Goal: Task Accomplishment & Management: Manage account settings

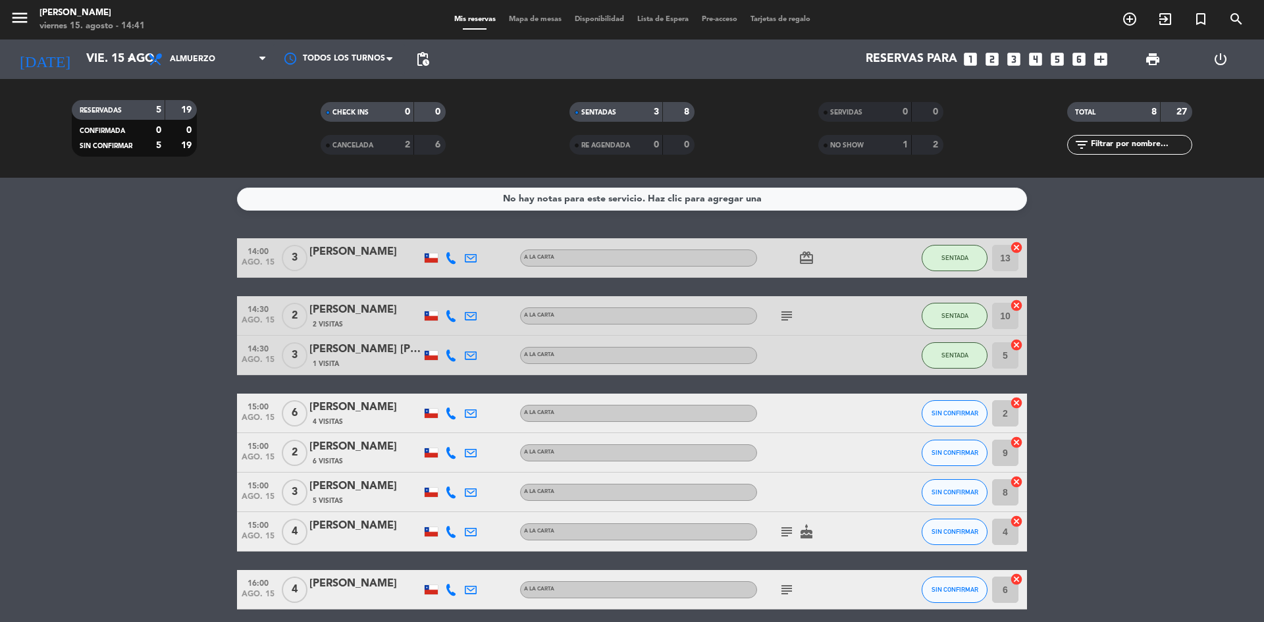
click at [862, 138] on div "NO SHOW" at bounding box center [852, 145] width 61 height 15
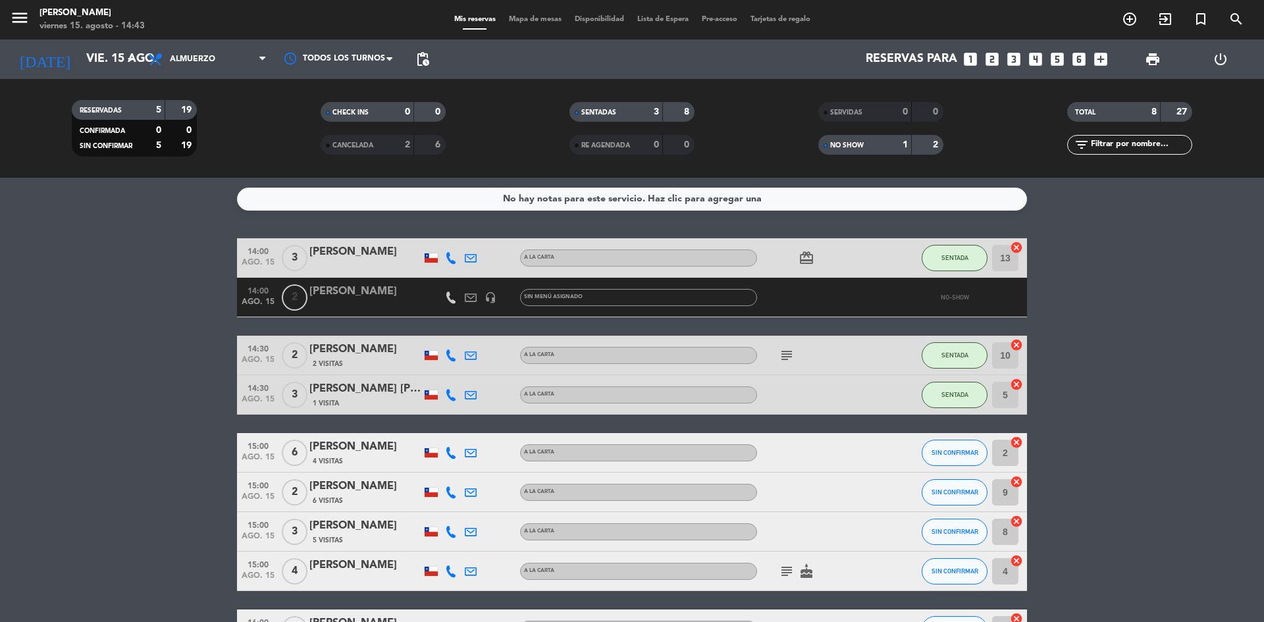
click at [298, 300] on span "2" at bounding box center [295, 297] width 26 height 26
click at [306, 292] on span "2" at bounding box center [295, 297] width 26 height 26
click at [319, 288] on div "[PERSON_NAME]" at bounding box center [365, 291] width 112 height 17
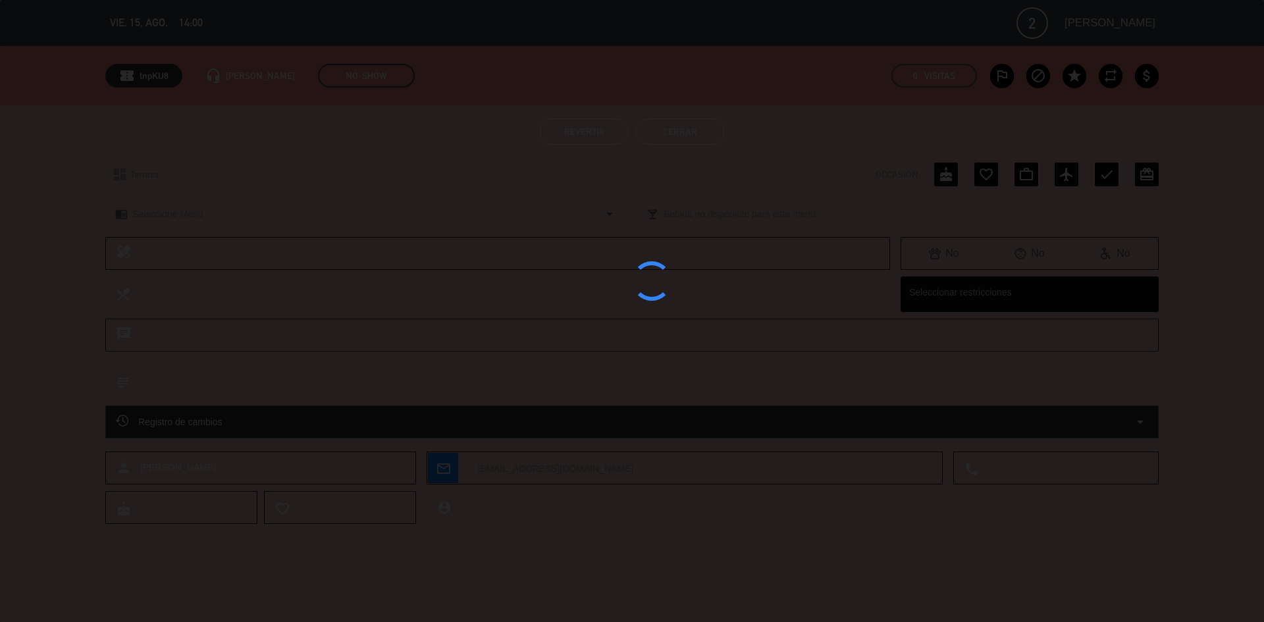
click at [319, 288] on div at bounding box center [632, 311] width 1264 height 622
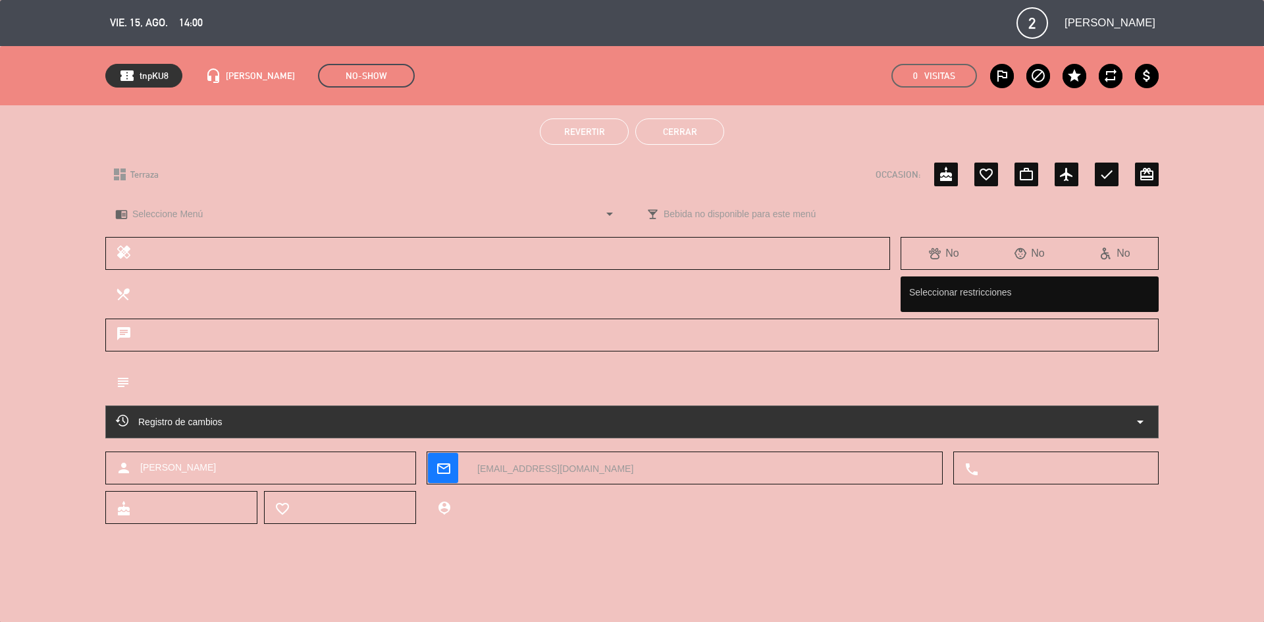
click at [608, 122] on button "Revertir" at bounding box center [584, 131] width 89 height 26
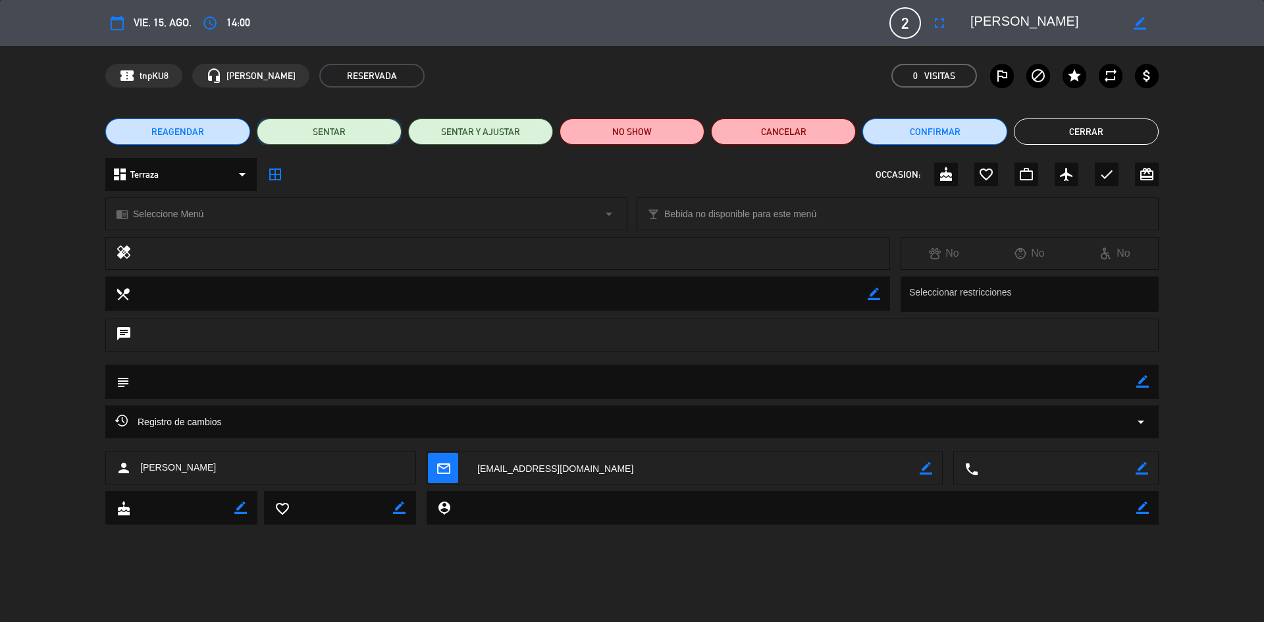
click at [339, 132] on button "SENTAR" at bounding box center [329, 131] width 145 height 26
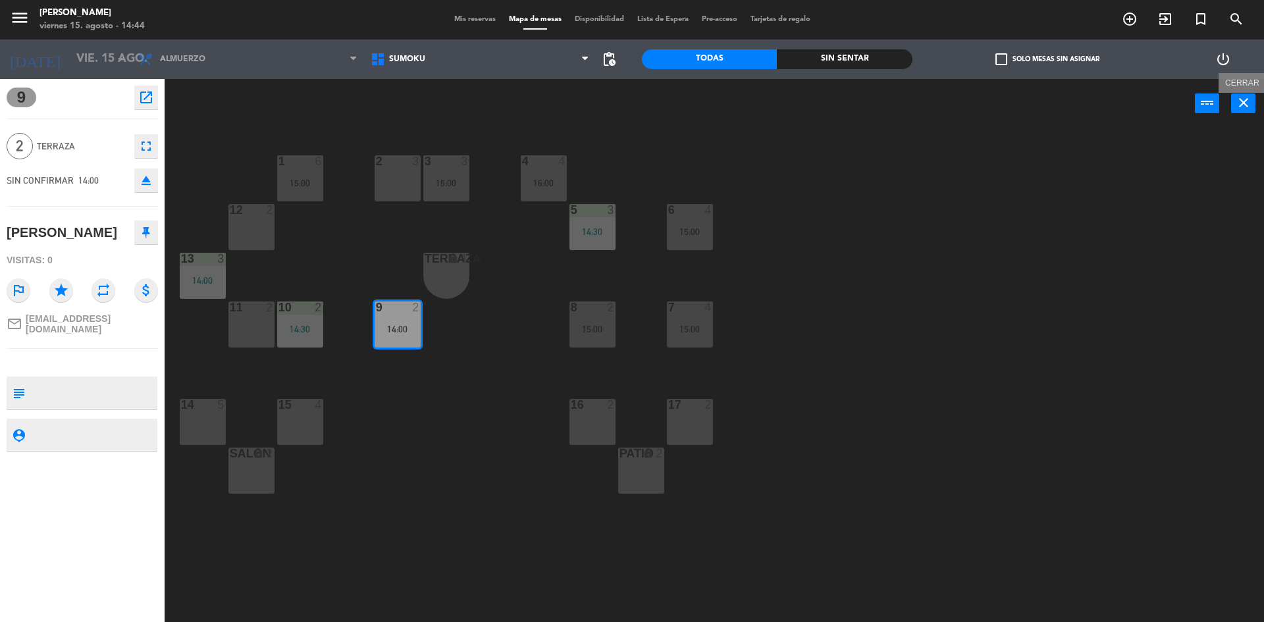
click at [1246, 105] on icon "close" at bounding box center [1244, 103] width 16 height 16
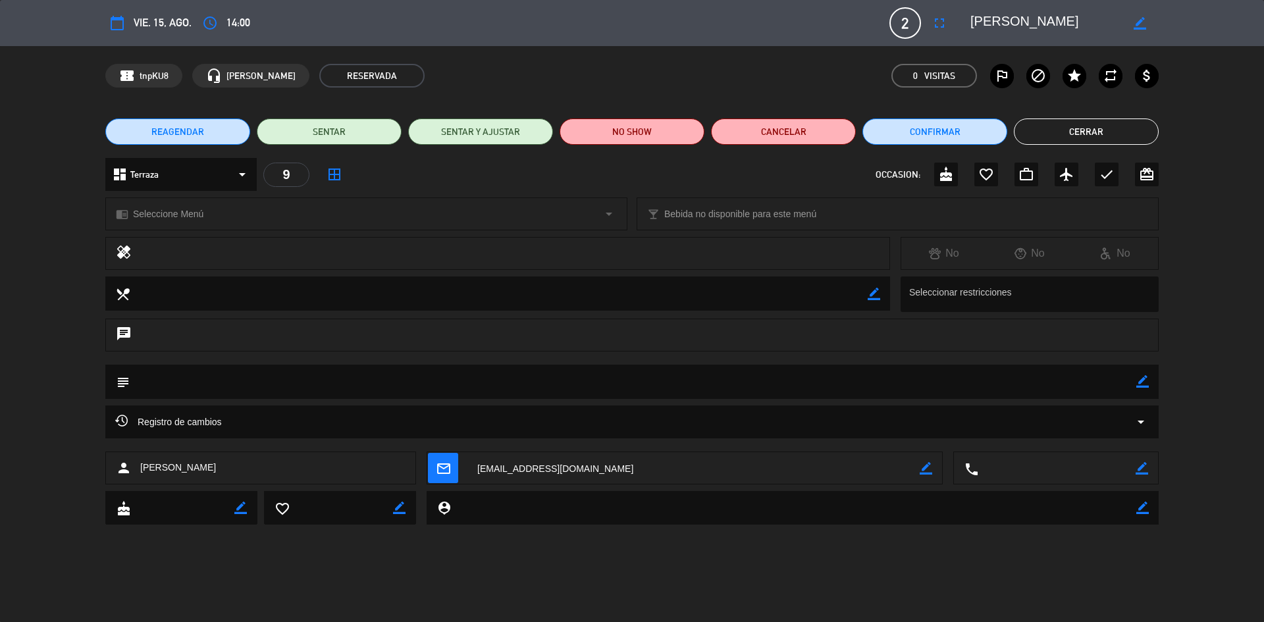
click at [184, 133] on span "REAGENDAR" at bounding box center [177, 132] width 53 height 14
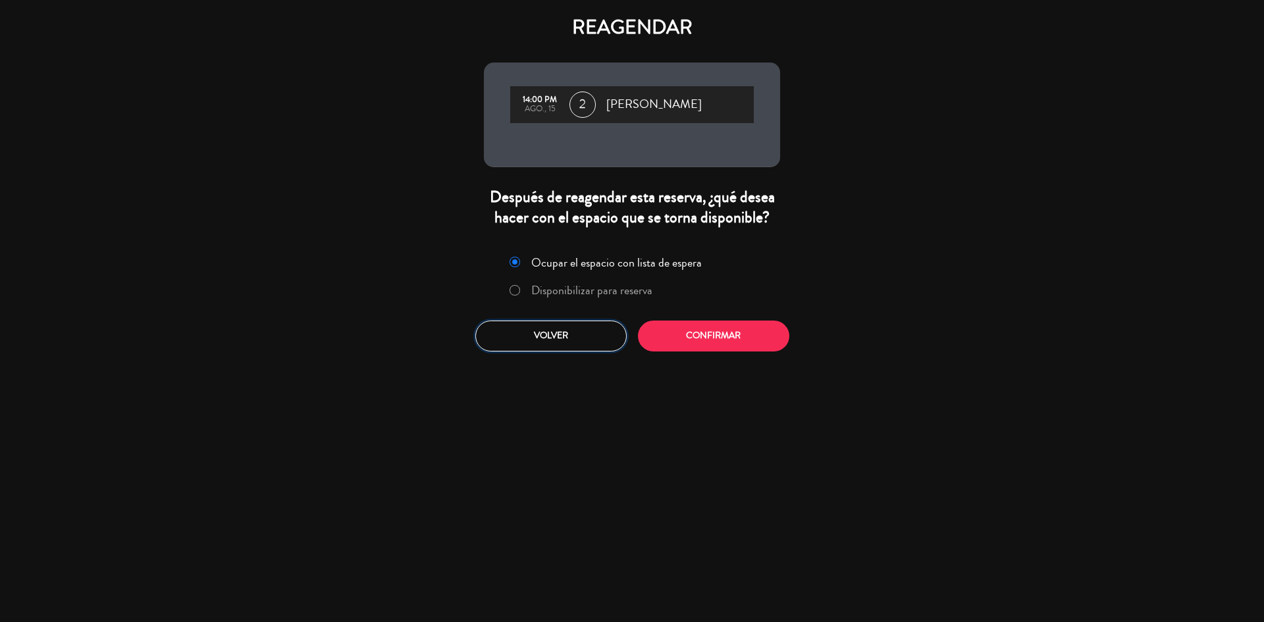
click at [510, 345] on button "Volver" at bounding box center [550, 336] width 151 height 31
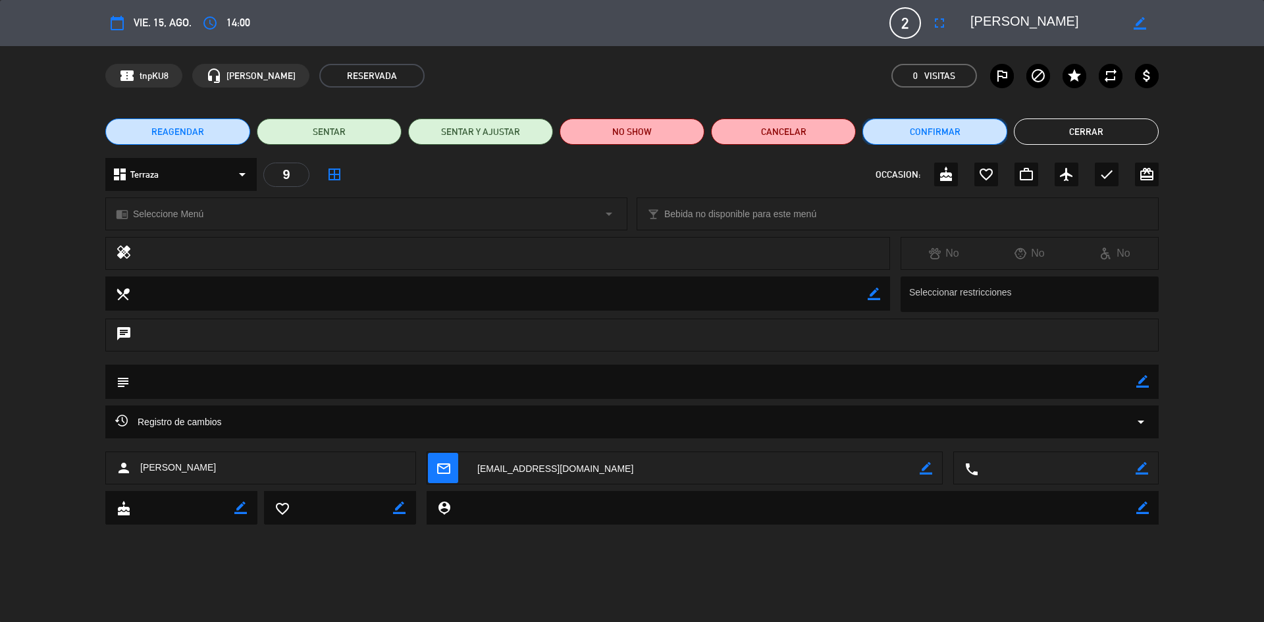
click at [987, 133] on button "Confirmar" at bounding box center [934, 131] width 145 height 26
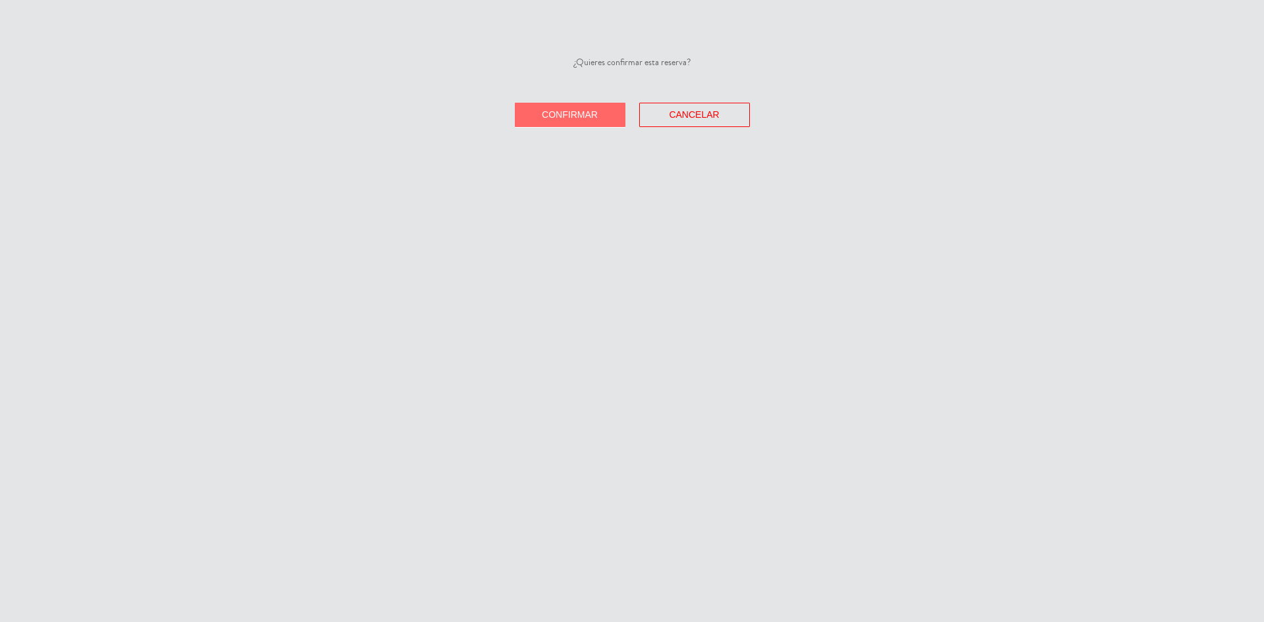
click at [575, 109] on span "Confirmar" at bounding box center [570, 114] width 56 height 11
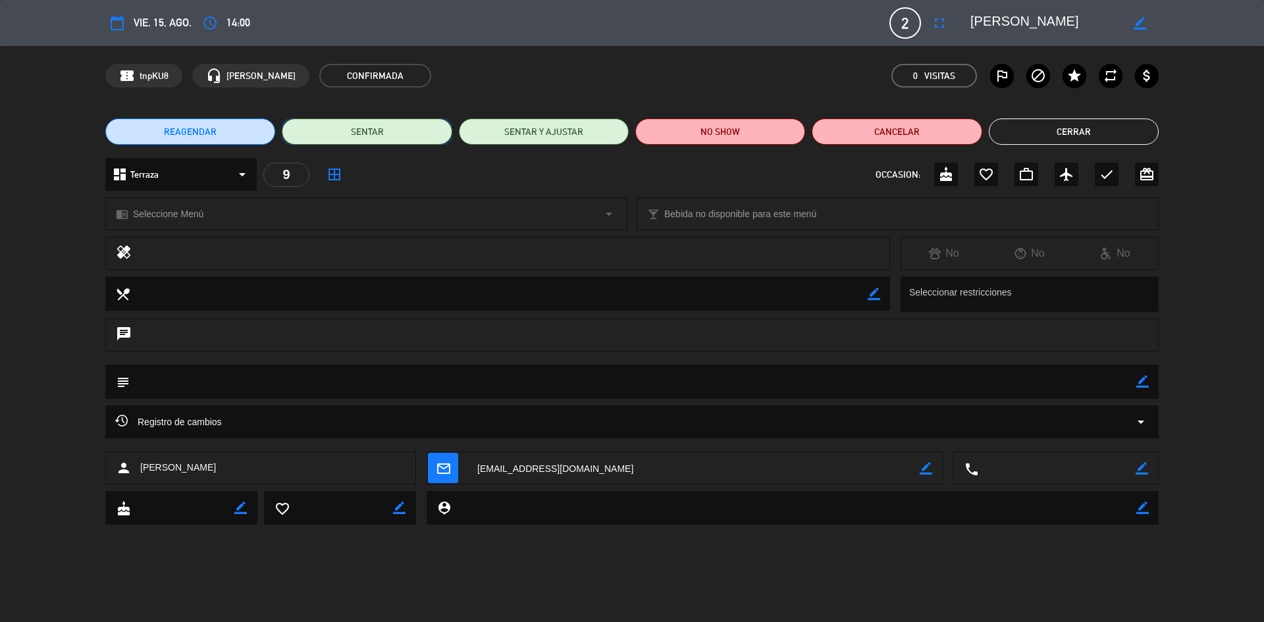
click at [373, 122] on button "SENTAR" at bounding box center [367, 131] width 170 height 26
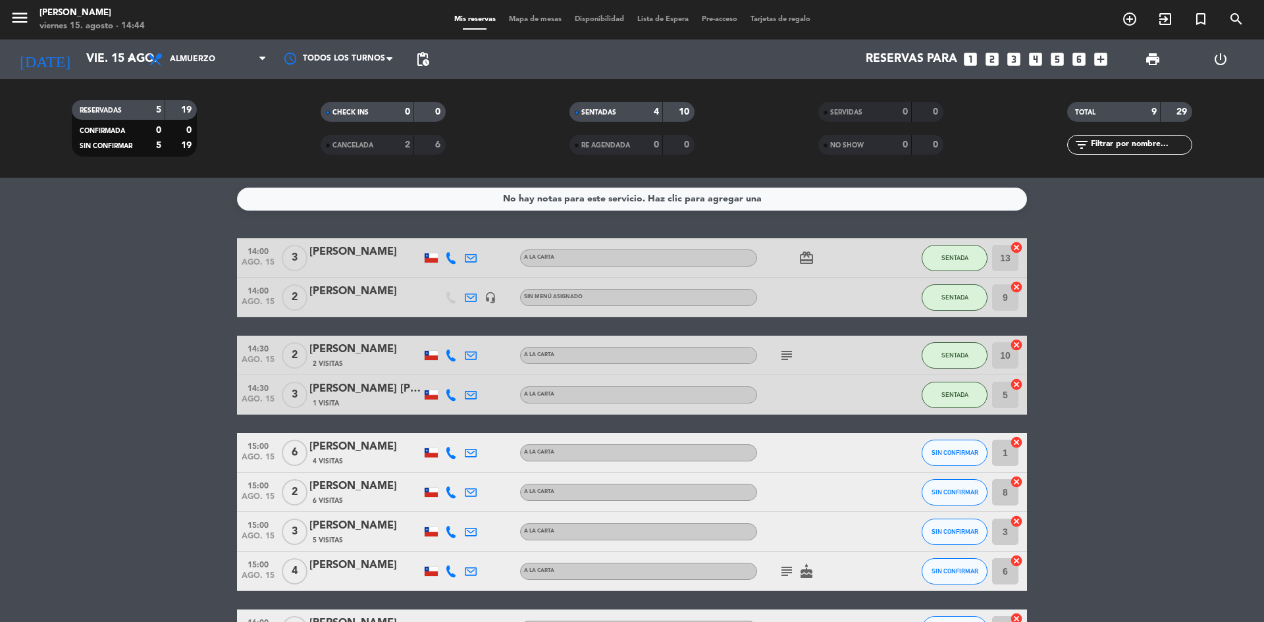
click at [652, 111] on div "4" at bounding box center [646, 112] width 26 height 15
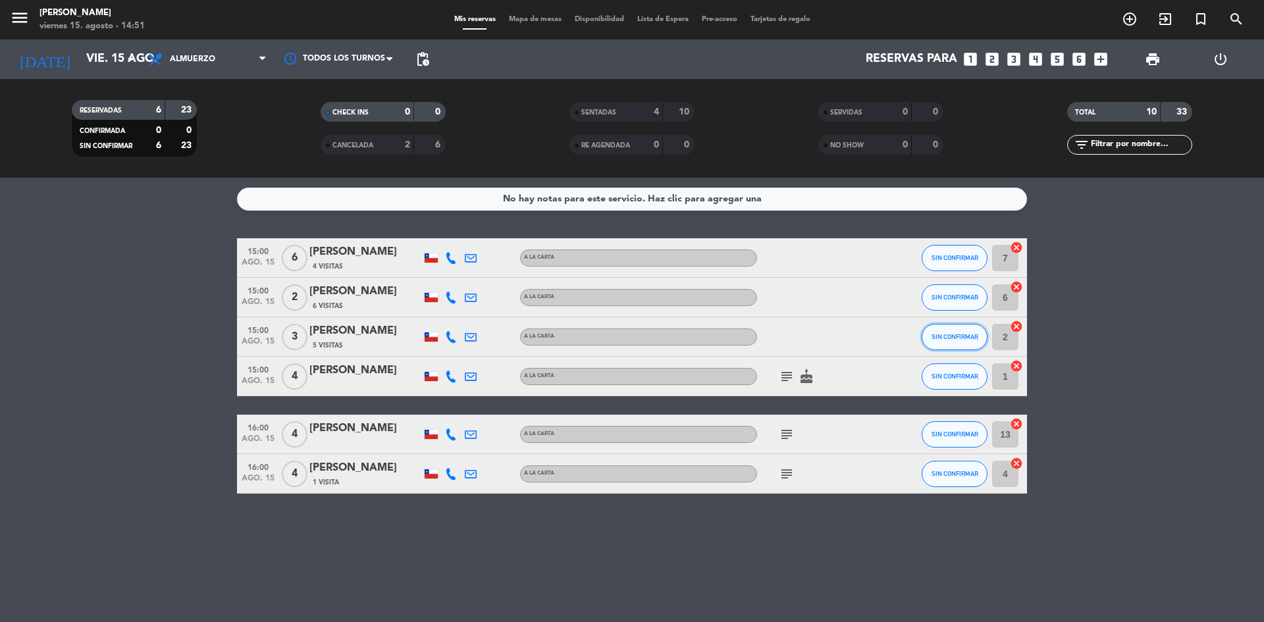
click at [948, 346] on button "SIN CONFIRMAR" at bounding box center [955, 337] width 66 height 26
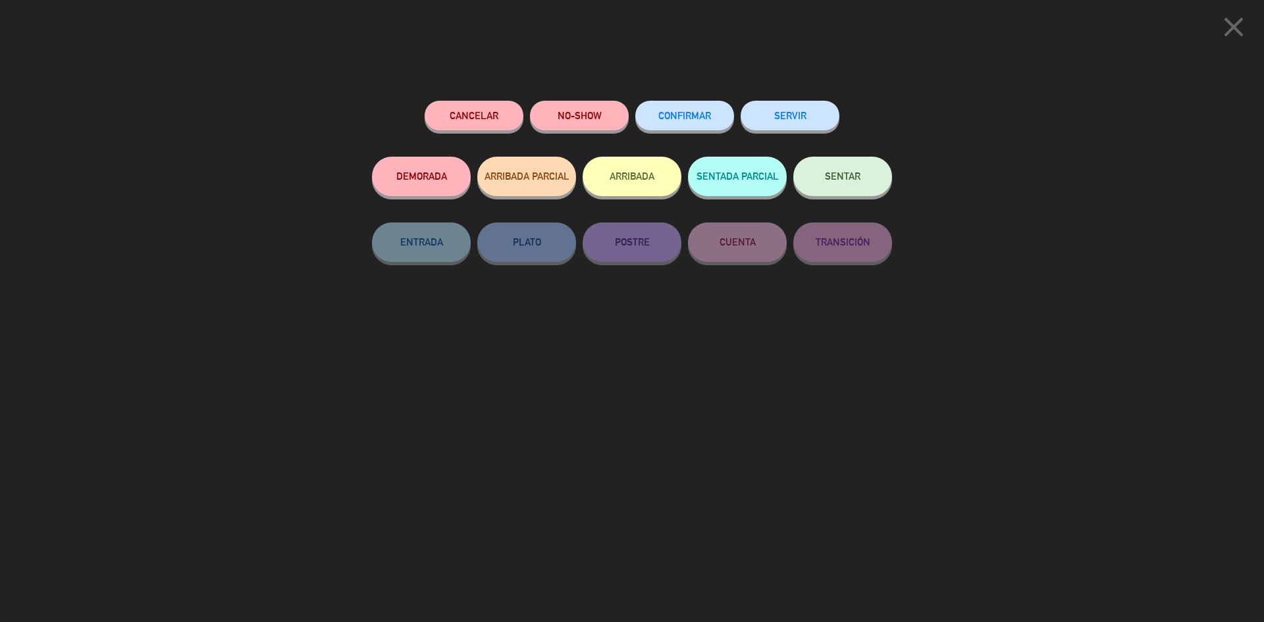
click at [840, 181] on span "SENTAR" at bounding box center [843, 176] width 36 height 11
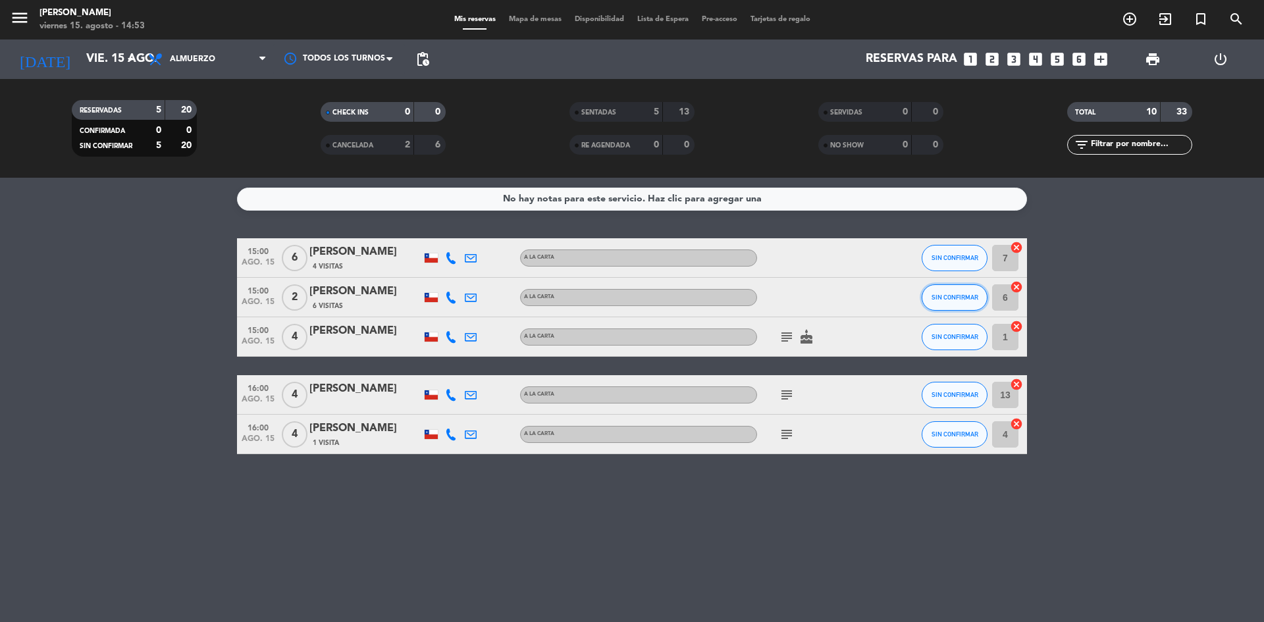
click at [966, 290] on button "SIN CONFIRMAR" at bounding box center [955, 297] width 66 height 26
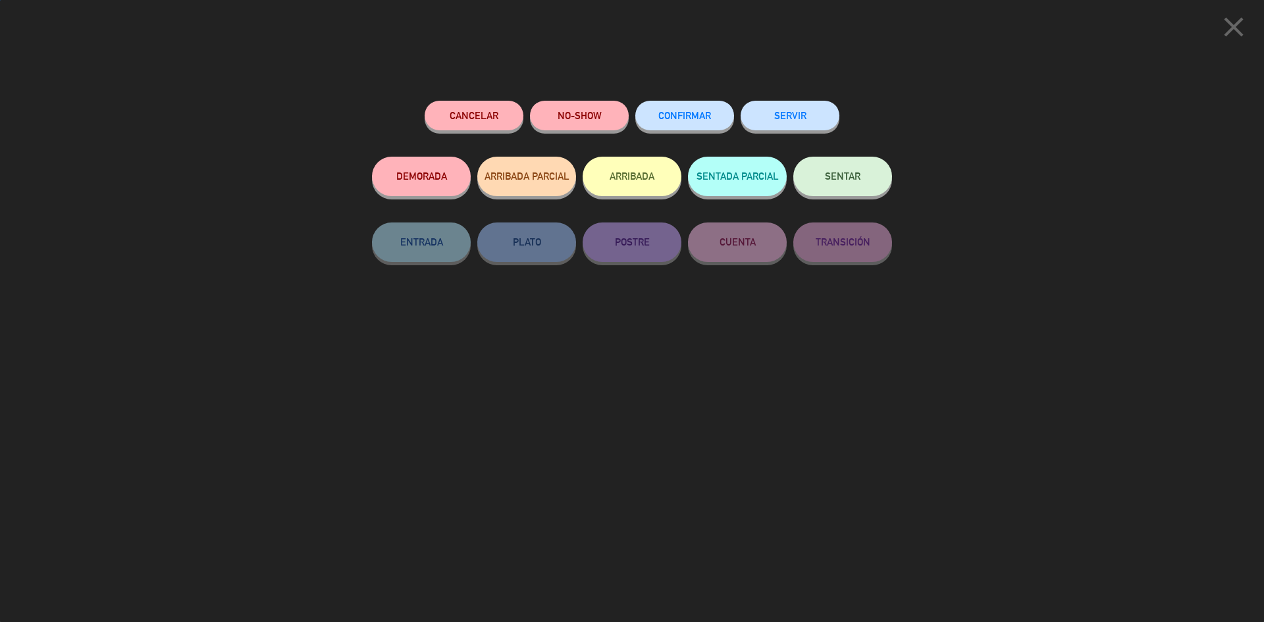
drag, startPoint x: 857, startPoint y: 182, endPoint x: 832, endPoint y: 231, distance: 54.8
click at [857, 182] on button "SENTAR" at bounding box center [842, 176] width 99 height 39
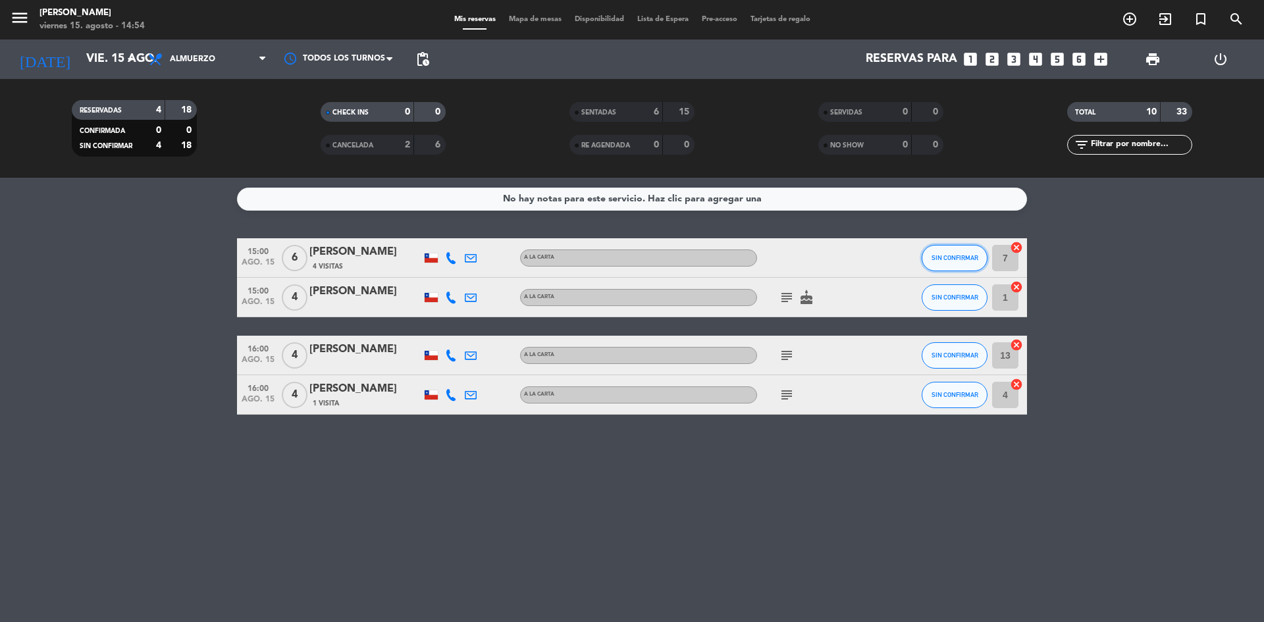
click at [961, 261] on span "SIN CONFIRMAR" at bounding box center [955, 257] width 47 height 7
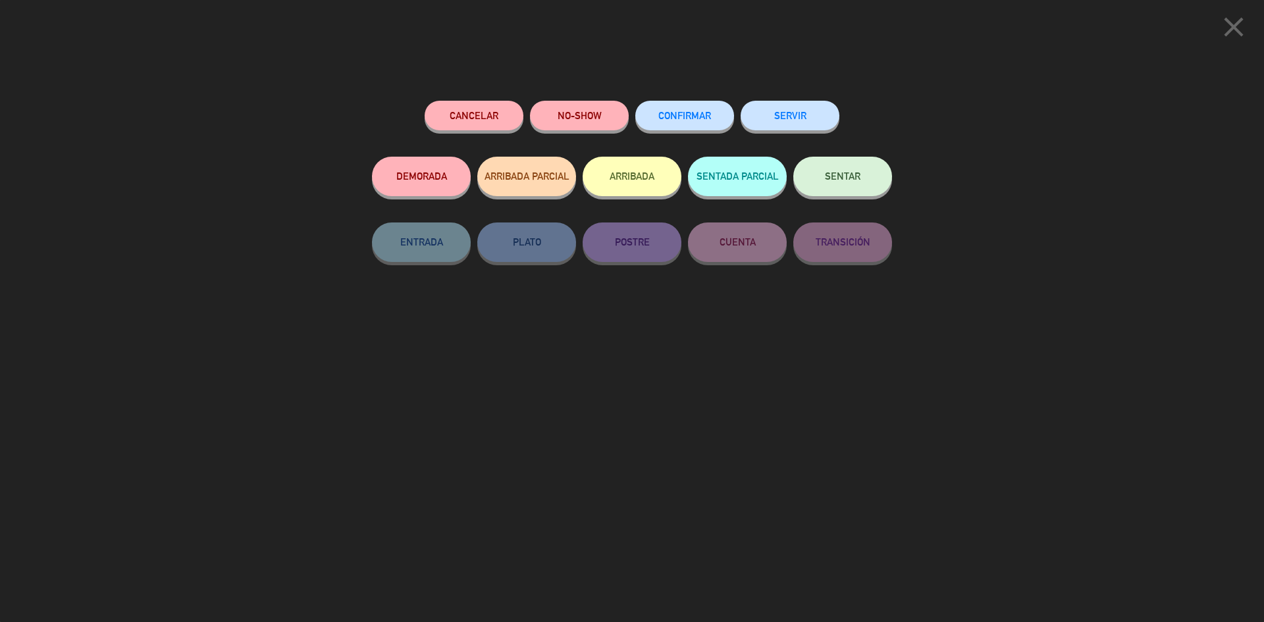
click at [829, 182] on button "SENTAR" at bounding box center [842, 176] width 99 height 39
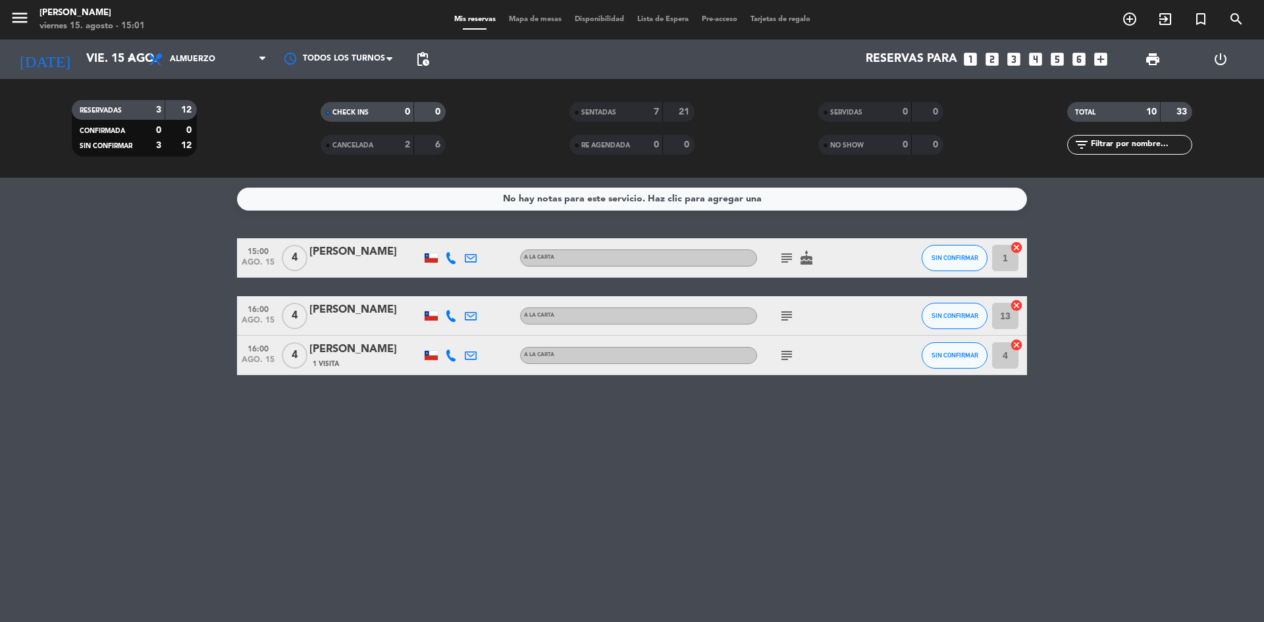
click at [803, 255] on icon "cake" at bounding box center [807, 258] width 16 height 16
click at [790, 255] on icon "subject" at bounding box center [787, 258] width 16 height 16
click at [829, 246] on div "subject Cumpleaños cake" at bounding box center [816, 257] width 118 height 39
click at [937, 258] on span "SIN CONFIRMAR" at bounding box center [955, 257] width 47 height 7
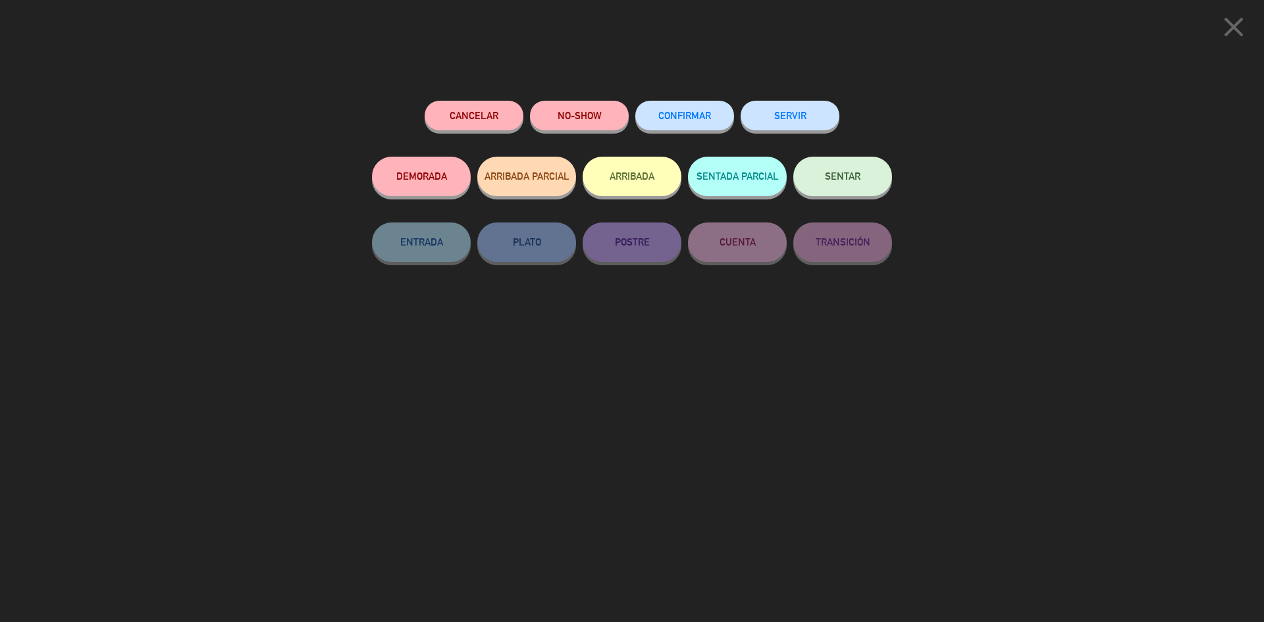
click at [868, 183] on button "SENTAR" at bounding box center [842, 176] width 99 height 39
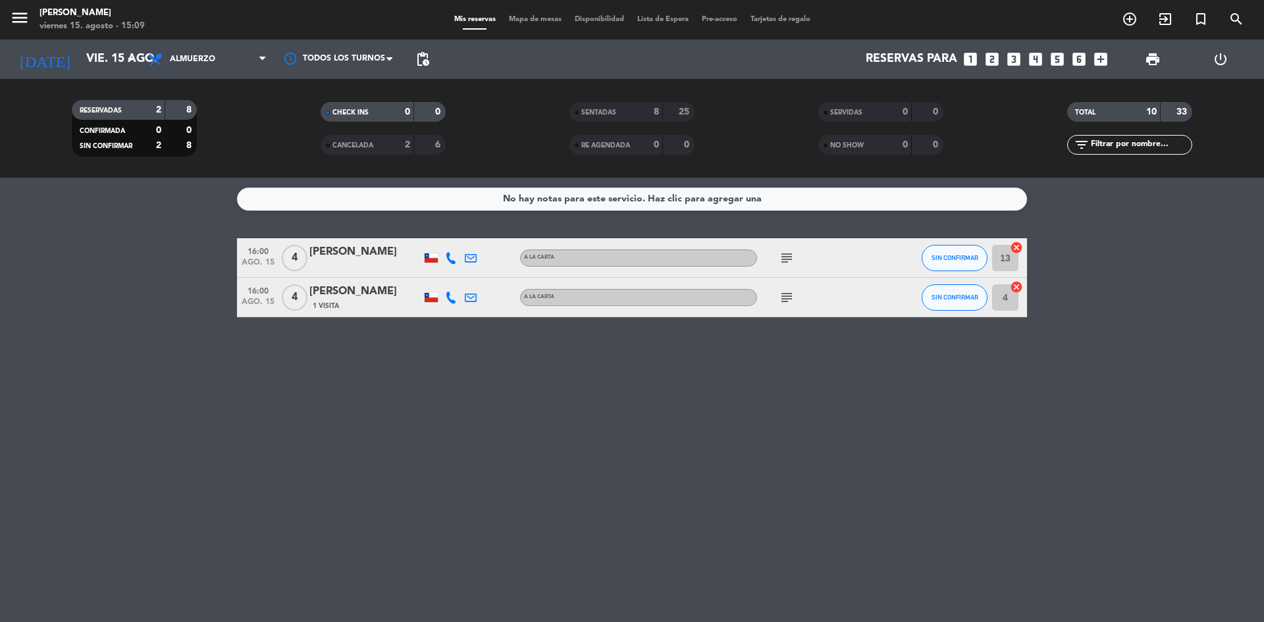
click at [601, 448] on div "No hay notas para este servicio. Haz clic para agregar una 16:00 ago. 15 4 [PER…" at bounding box center [632, 400] width 1264 height 444
click at [952, 256] on span "SIN CONFIRMAR" at bounding box center [955, 257] width 47 height 7
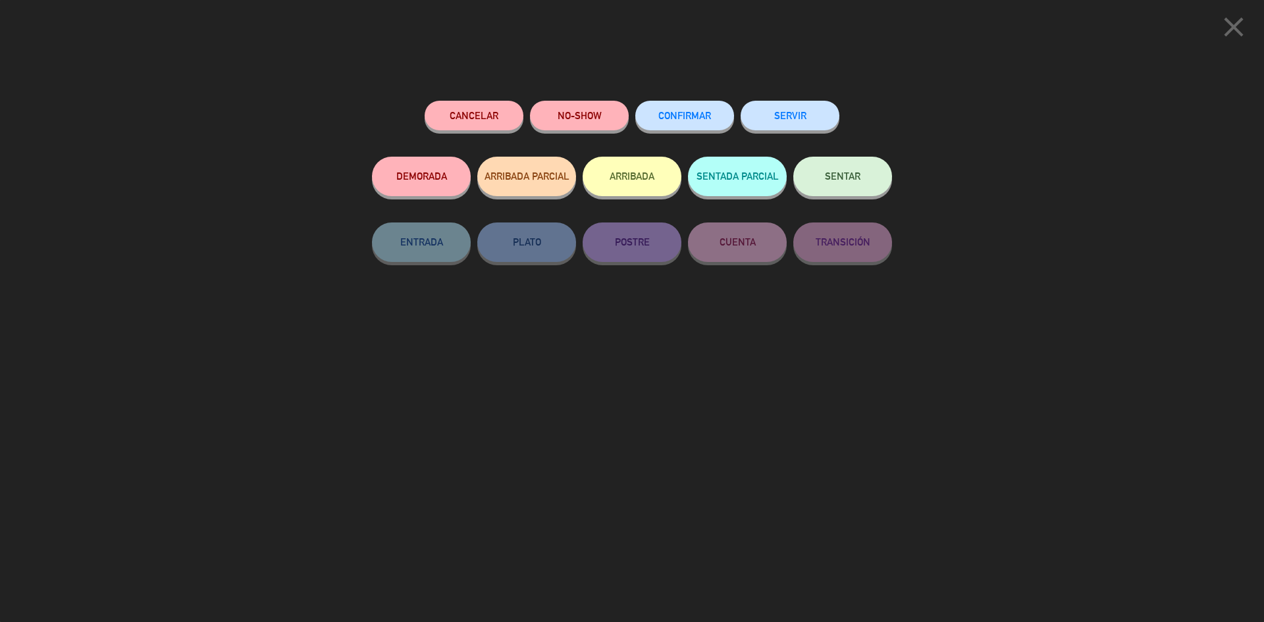
click at [833, 163] on button "SENTAR" at bounding box center [842, 176] width 99 height 39
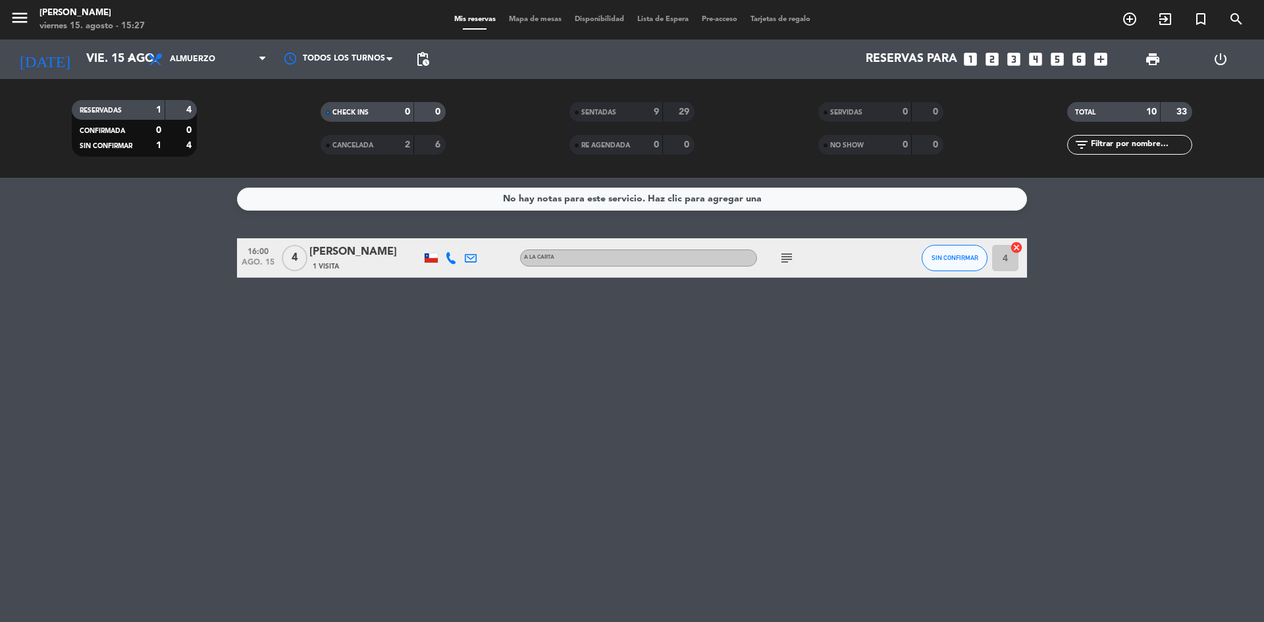
click at [1016, 63] on icon "looks_3" at bounding box center [1013, 59] width 17 height 17
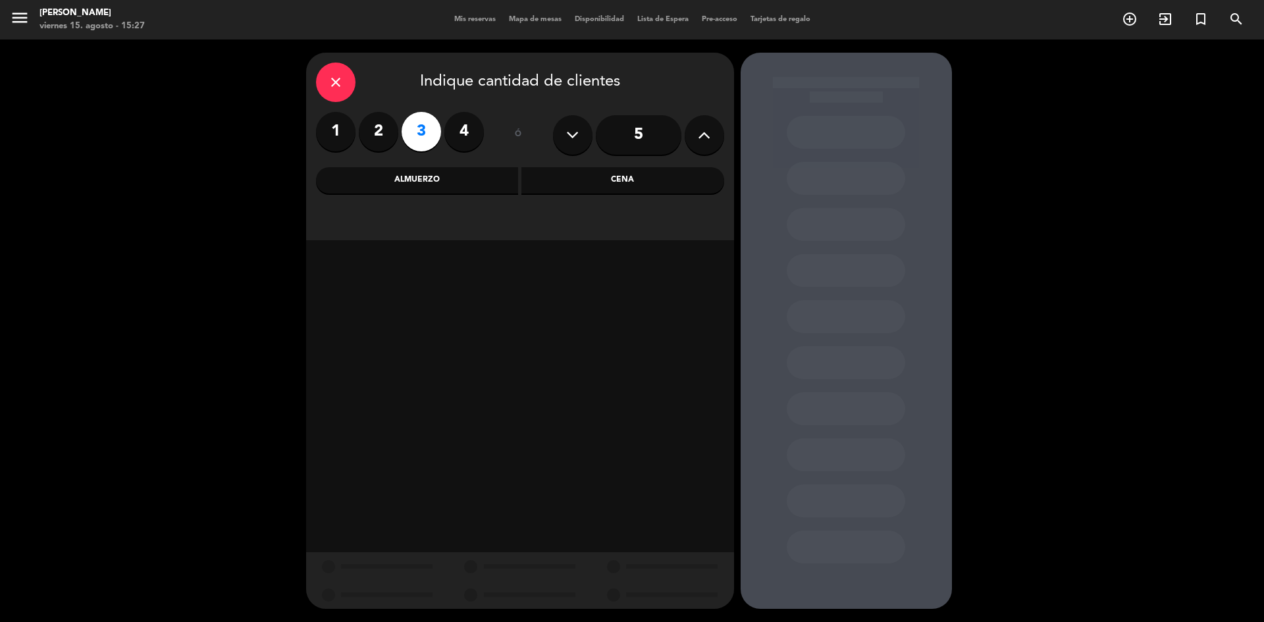
click at [481, 179] on div "Almuerzo" at bounding box center [417, 180] width 203 height 26
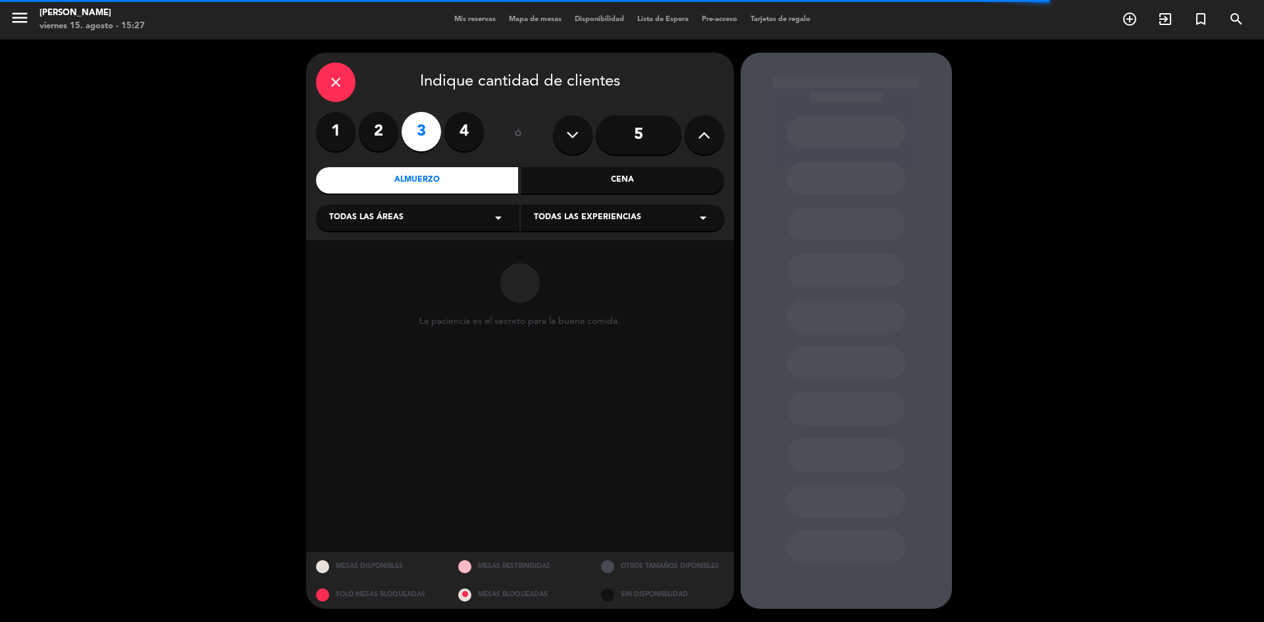
click at [673, 278] on div "La paciencia es el secreto para la buena comida." at bounding box center [520, 396] width 428 height 312
click at [479, 167] on div "close Indique cantidad de clientes 1 2 3 4 ó 5 Almuerzo Cena Todas las áreas ar…" at bounding box center [520, 147] width 428 height 188
click at [479, 175] on div "Almuerzo" at bounding box center [417, 180] width 203 height 26
click at [490, 218] on icon "arrow_drop_down" at bounding box center [498, 218] width 16 height 16
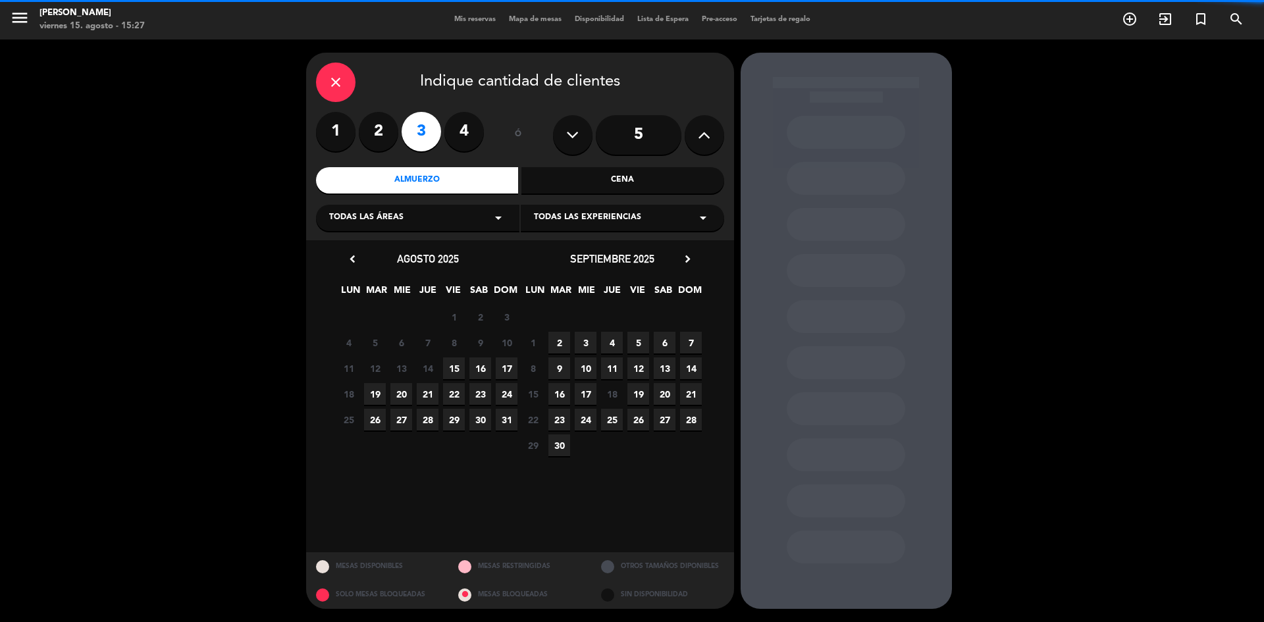
click at [537, 219] on span "Todas las experiencias" at bounding box center [587, 217] width 107 height 13
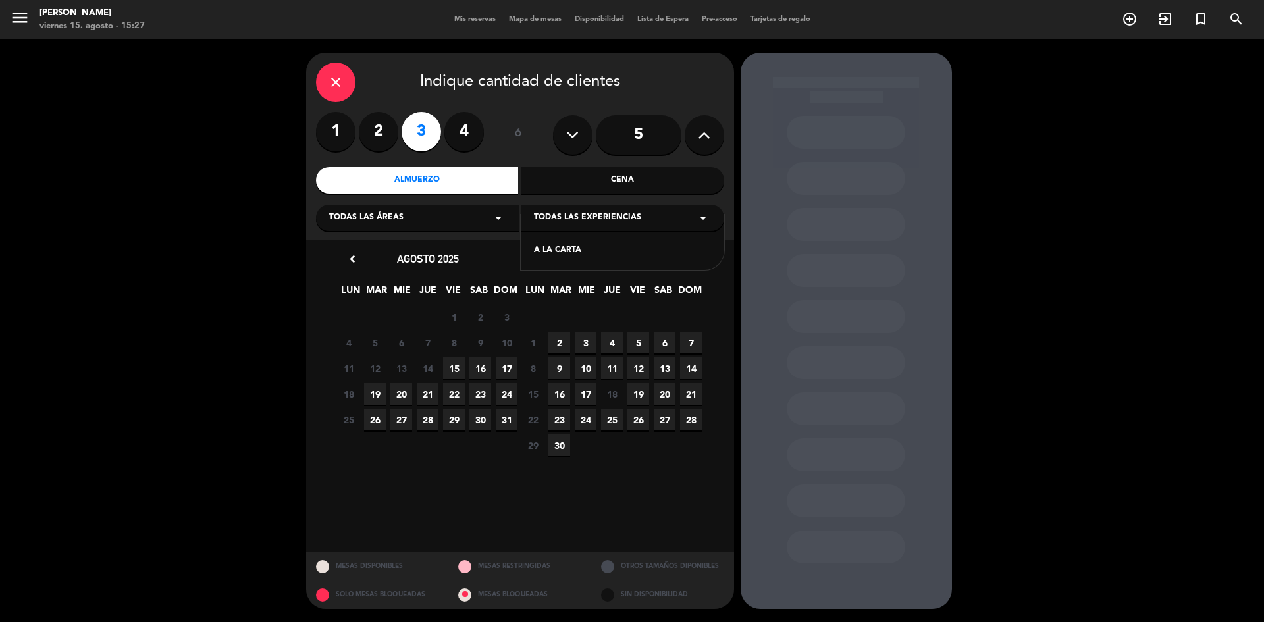
click at [498, 215] on icon "arrow_drop_down" at bounding box center [498, 218] width 16 height 16
click at [446, 365] on span "15" at bounding box center [454, 368] width 22 height 22
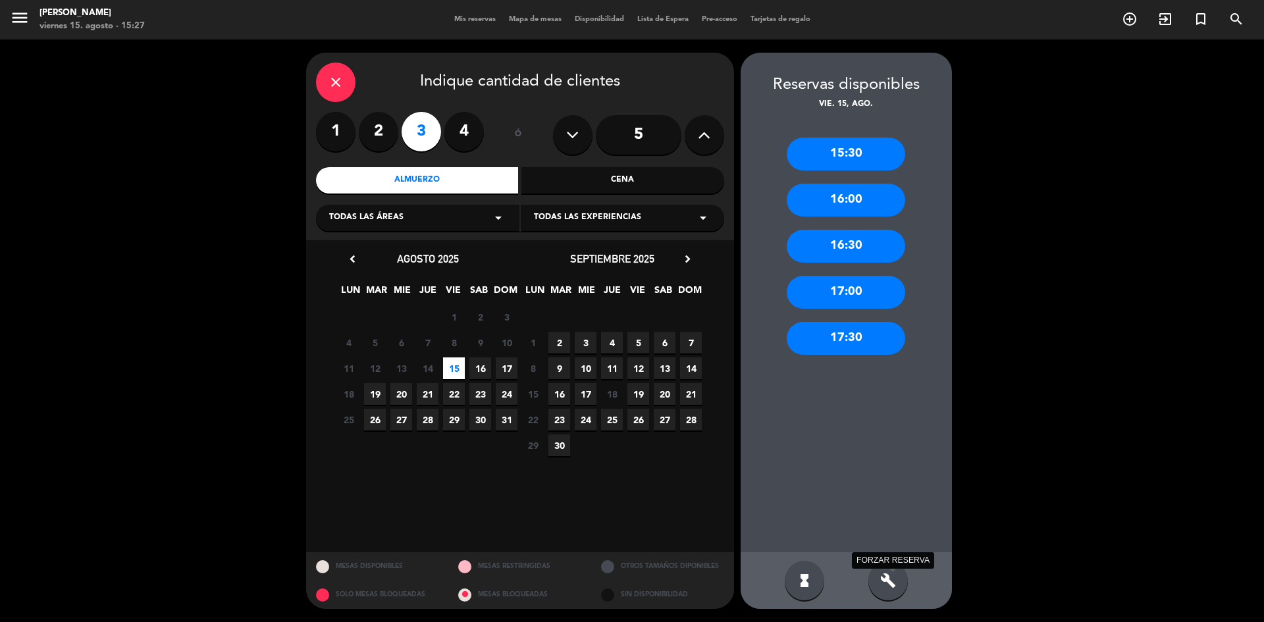
click at [895, 573] on icon "build" at bounding box center [888, 581] width 16 height 16
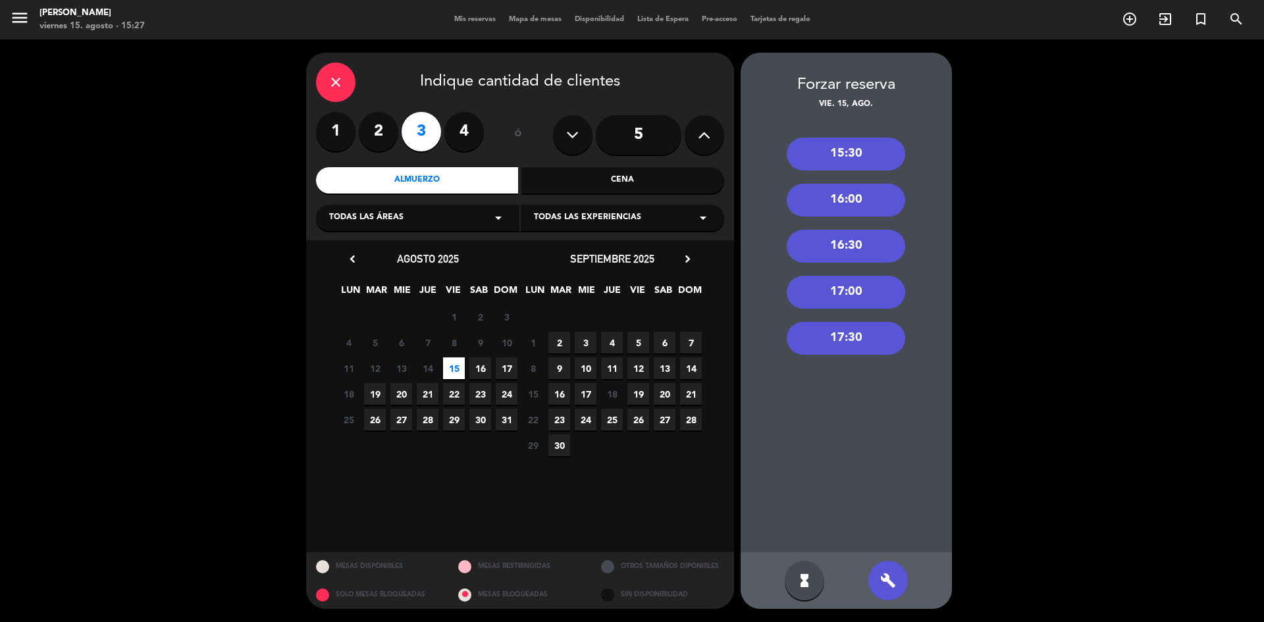
click at [813, 588] on div "hourglass_full" at bounding box center [804, 580] width 39 height 39
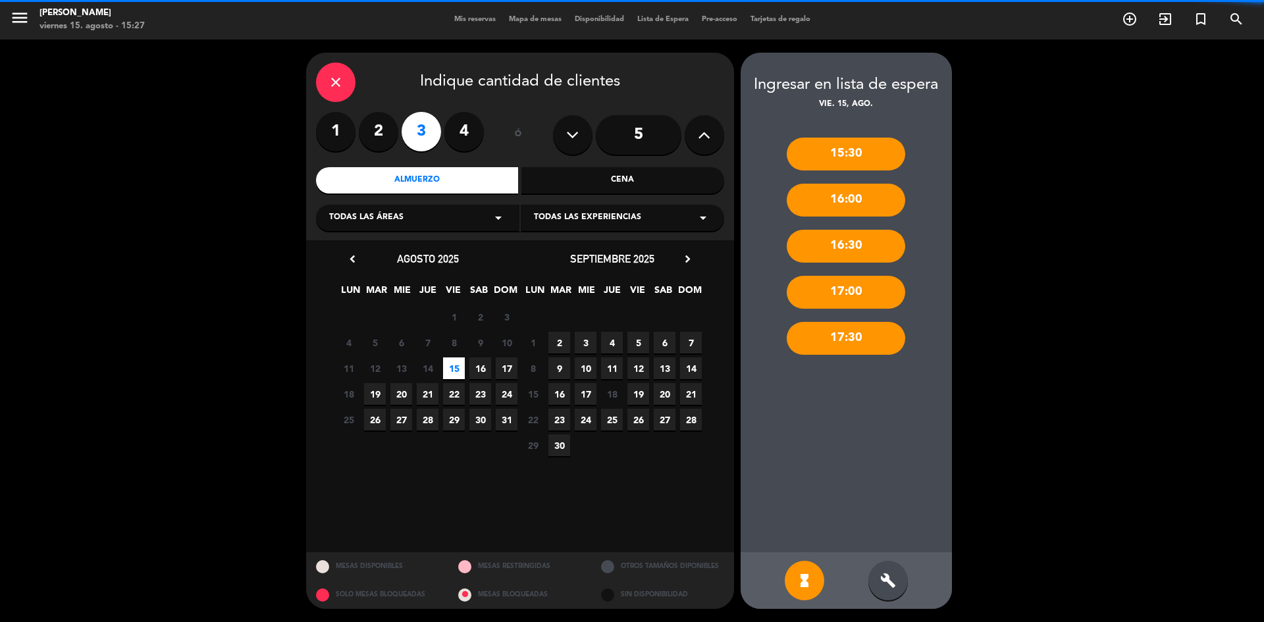
click at [813, 588] on div "hourglass_full" at bounding box center [804, 580] width 39 height 39
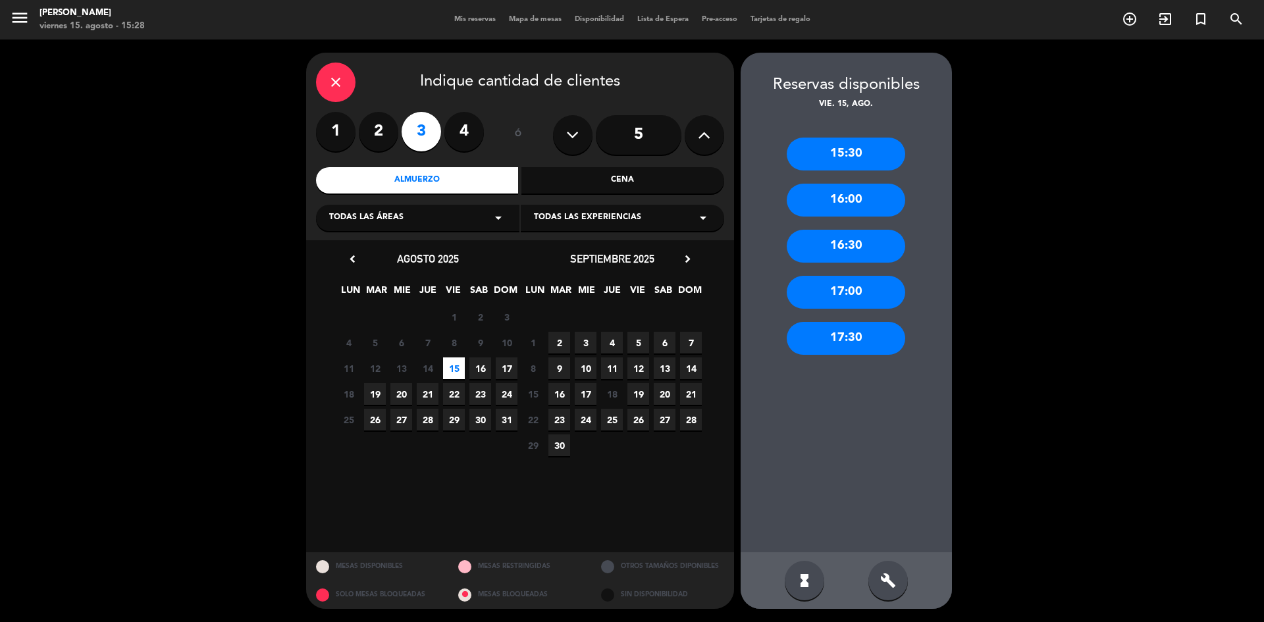
click at [864, 157] on div "15:30" at bounding box center [846, 154] width 118 height 33
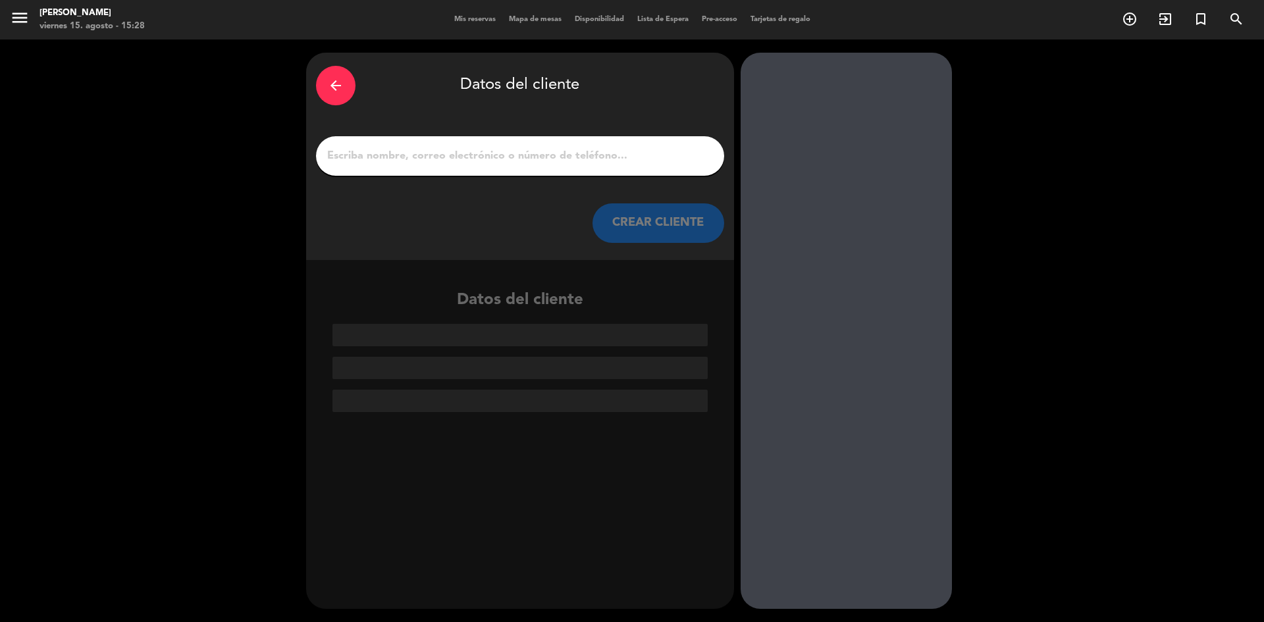
click at [610, 156] on input "1" at bounding box center [520, 156] width 388 height 18
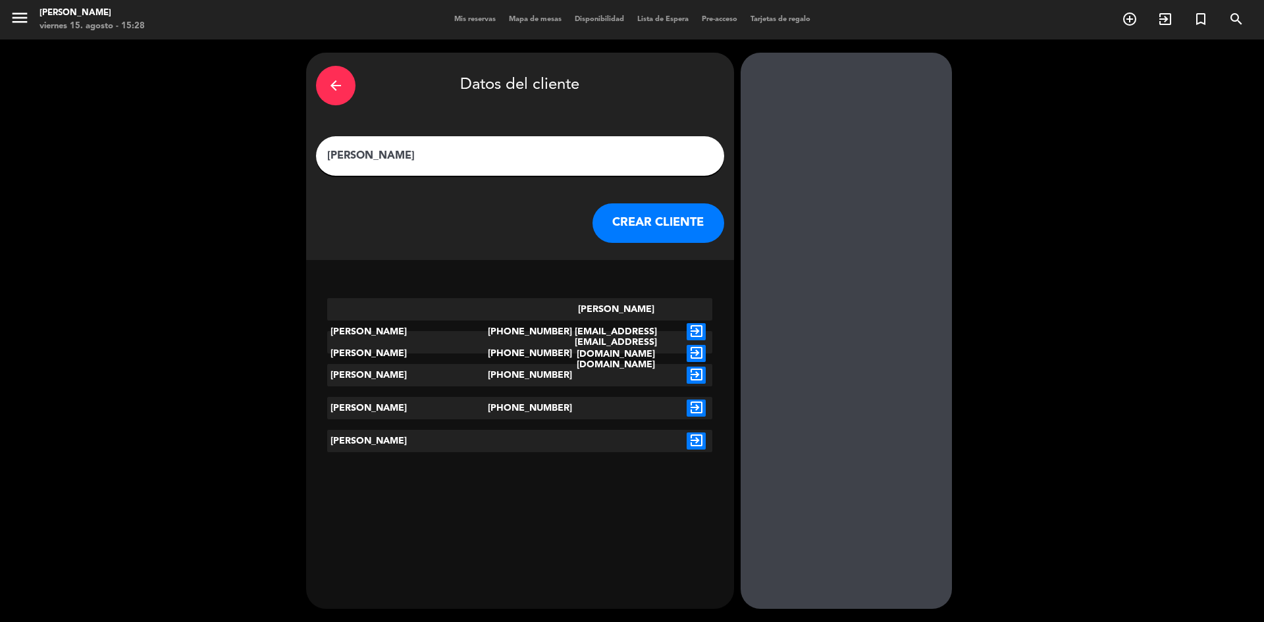
type input "[PERSON_NAME]"
click at [643, 240] on button "CREAR CLIENTE" at bounding box center [658, 222] width 132 height 39
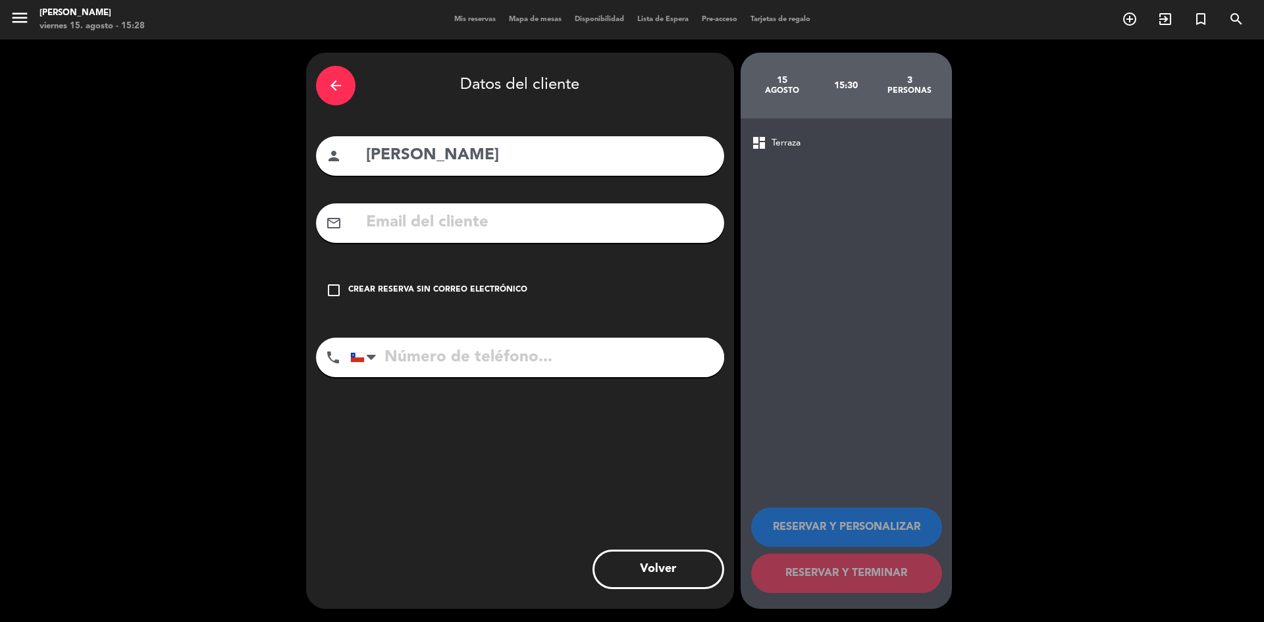
click at [359, 282] on div "check_box_outline_blank Crear reserva sin correo electrónico" at bounding box center [520, 290] width 408 height 39
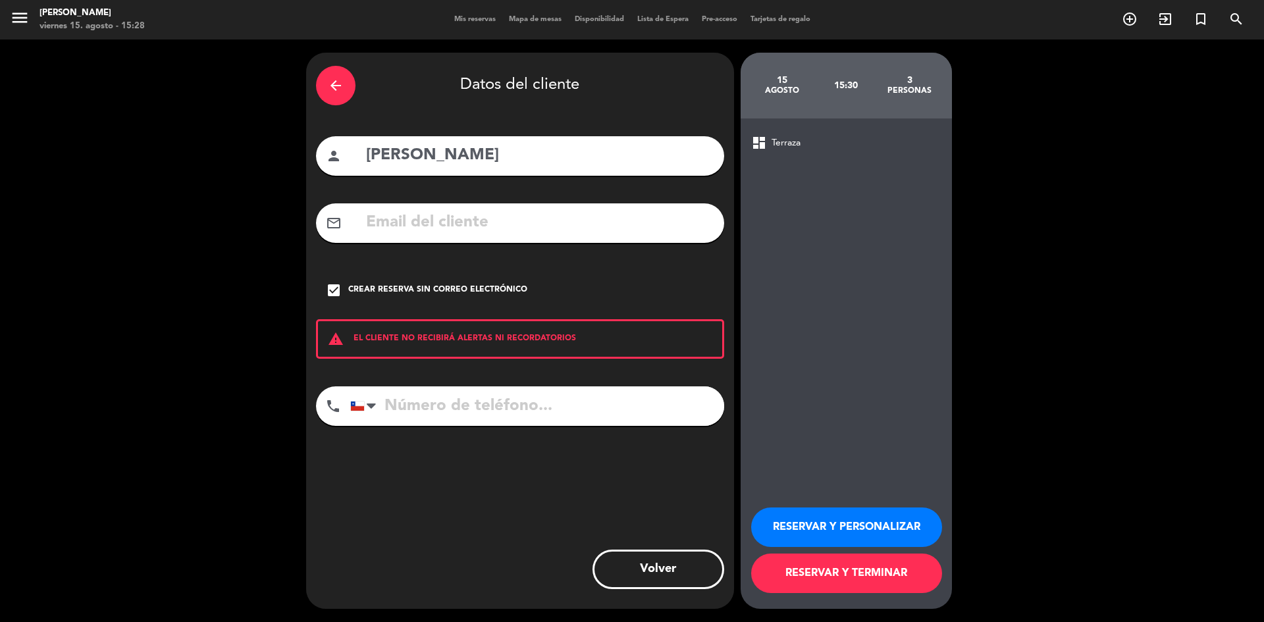
click at [858, 571] on button "RESERVAR Y TERMINAR" at bounding box center [846, 573] width 191 height 39
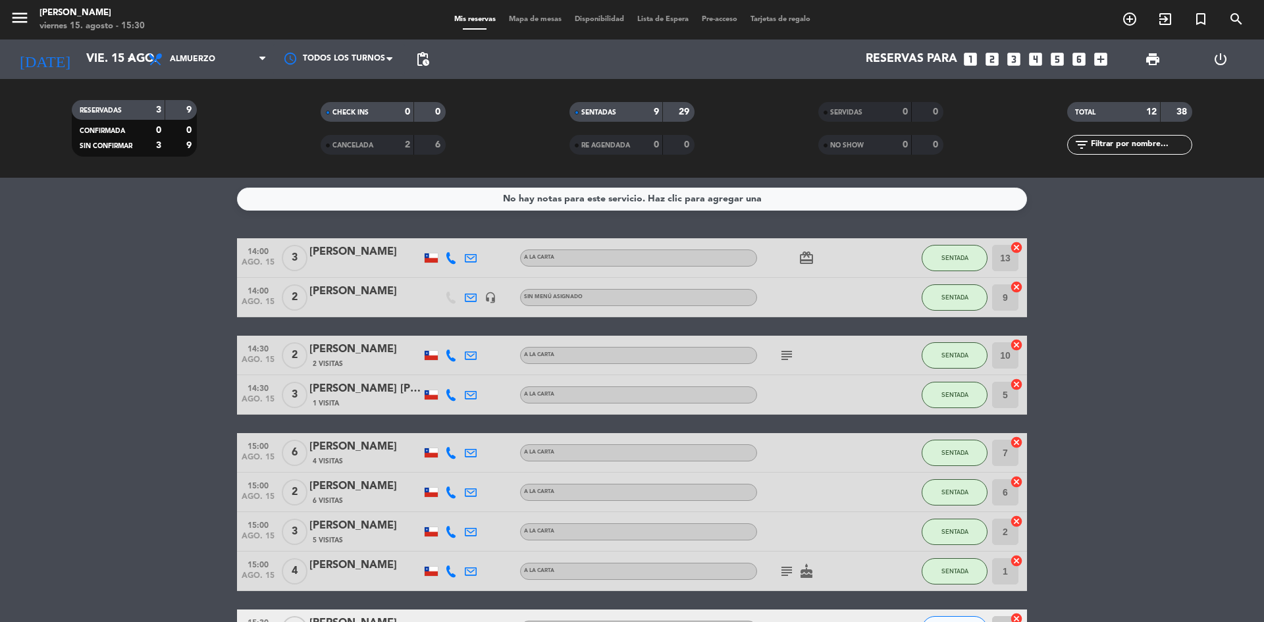
click at [883, 106] on div "0" at bounding box center [895, 112] width 26 height 15
click at [644, 107] on div "9" at bounding box center [646, 112] width 26 height 15
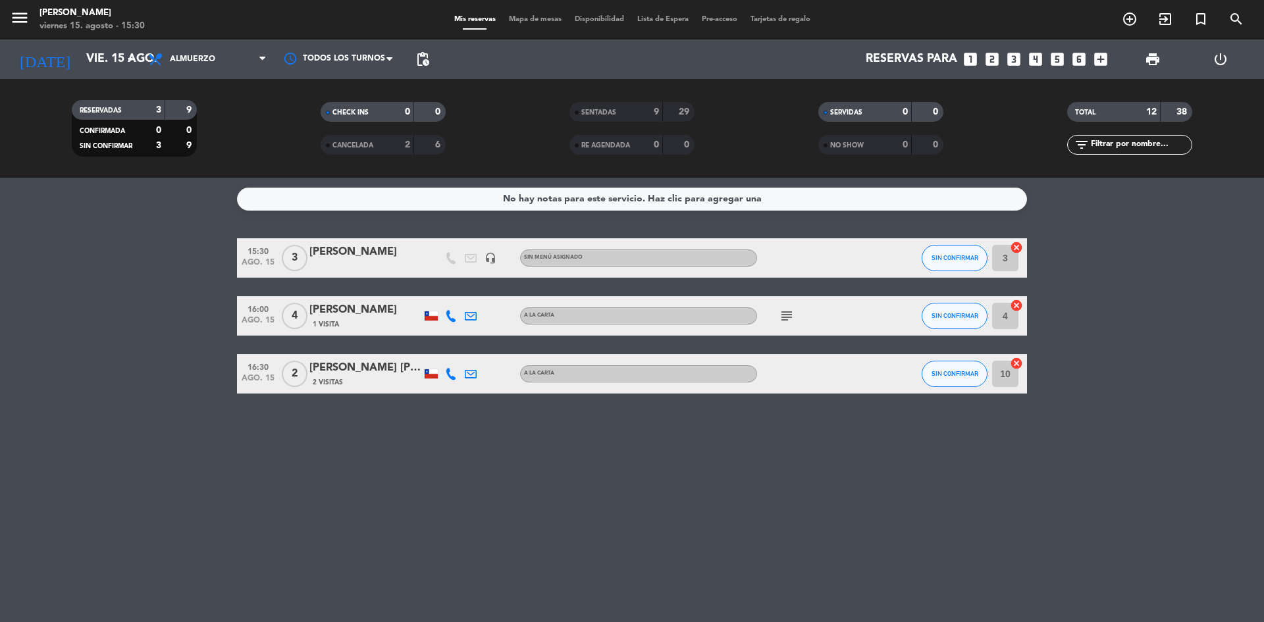
click at [289, 259] on span "3" at bounding box center [295, 258] width 26 height 26
click at [317, 250] on div "[PERSON_NAME]" at bounding box center [365, 252] width 112 height 17
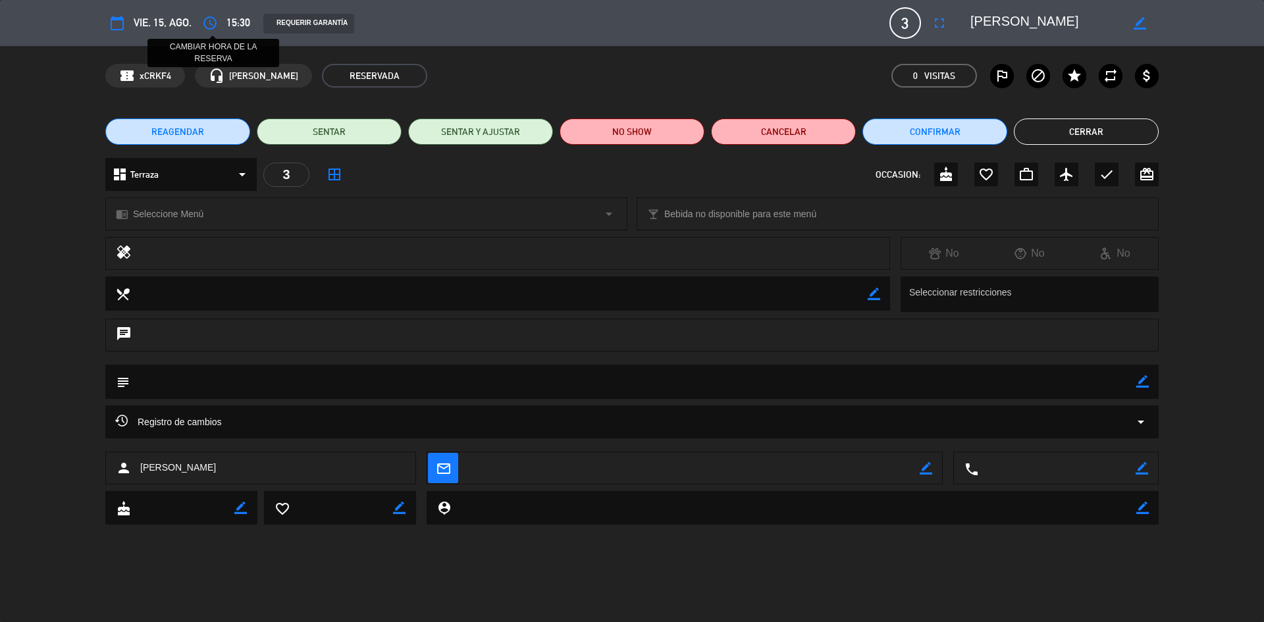
click at [215, 22] on icon "access_time" at bounding box center [210, 23] width 16 height 16
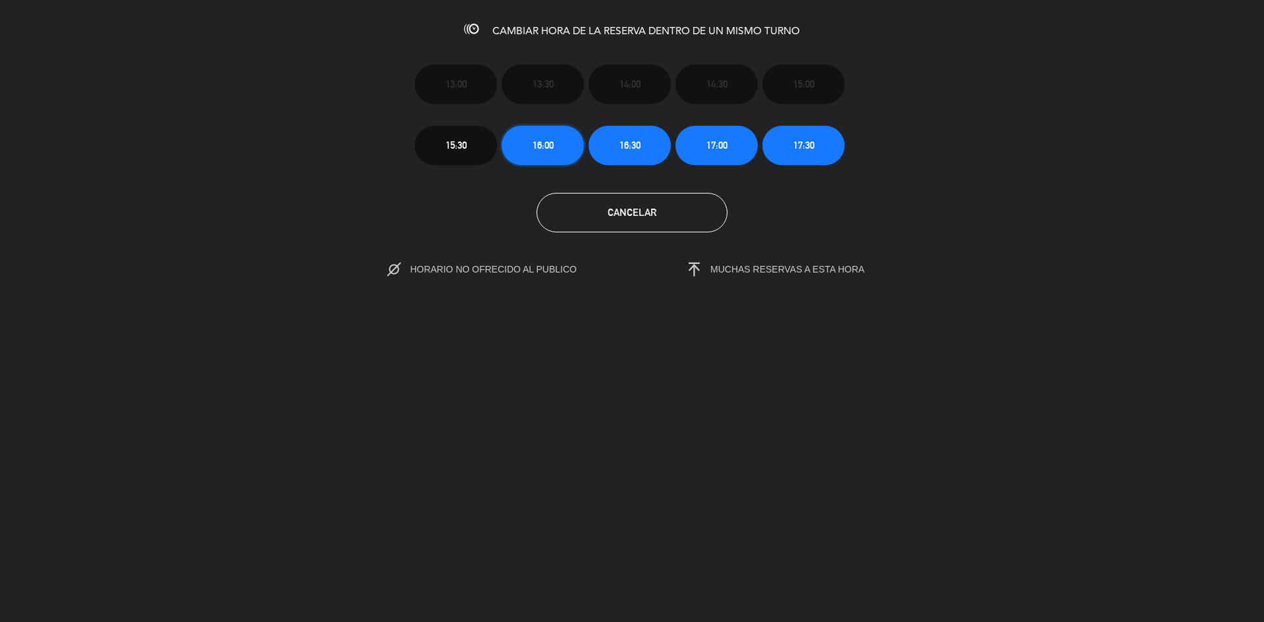
click at [557, 151] on button "16:00" at bounding box center [543, 145] width 82 height 39
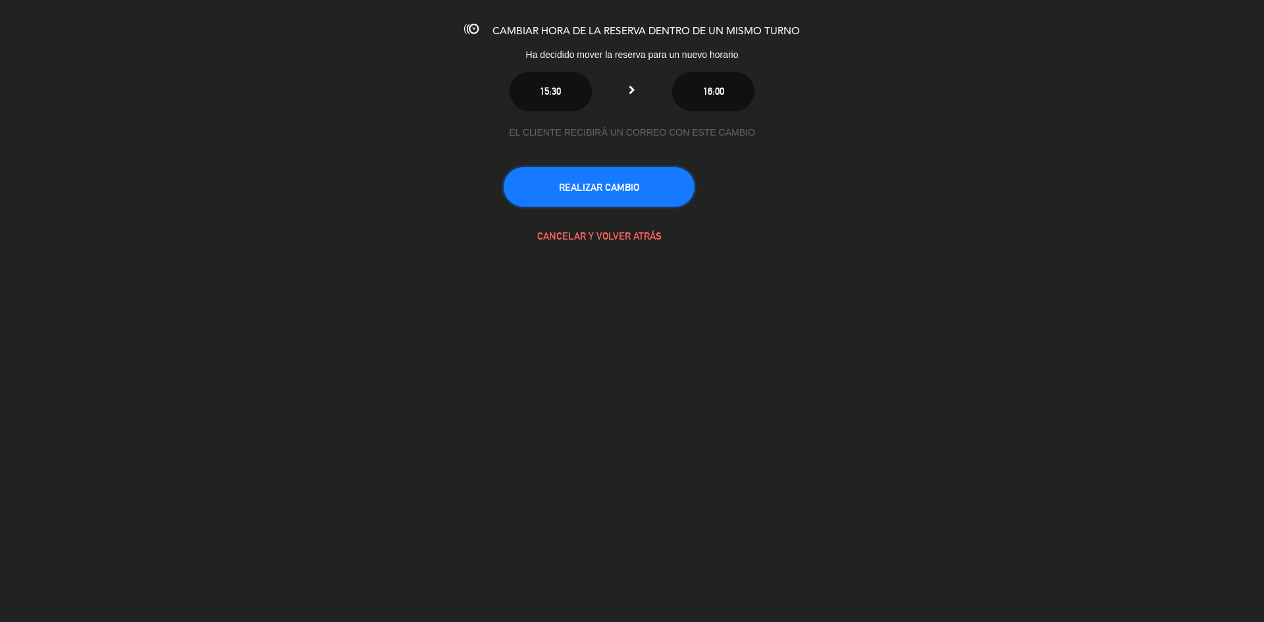
click at [640, 188] on button "REALIZAR CAMBIO" at bounding box center [599, 186] width 191 height 39
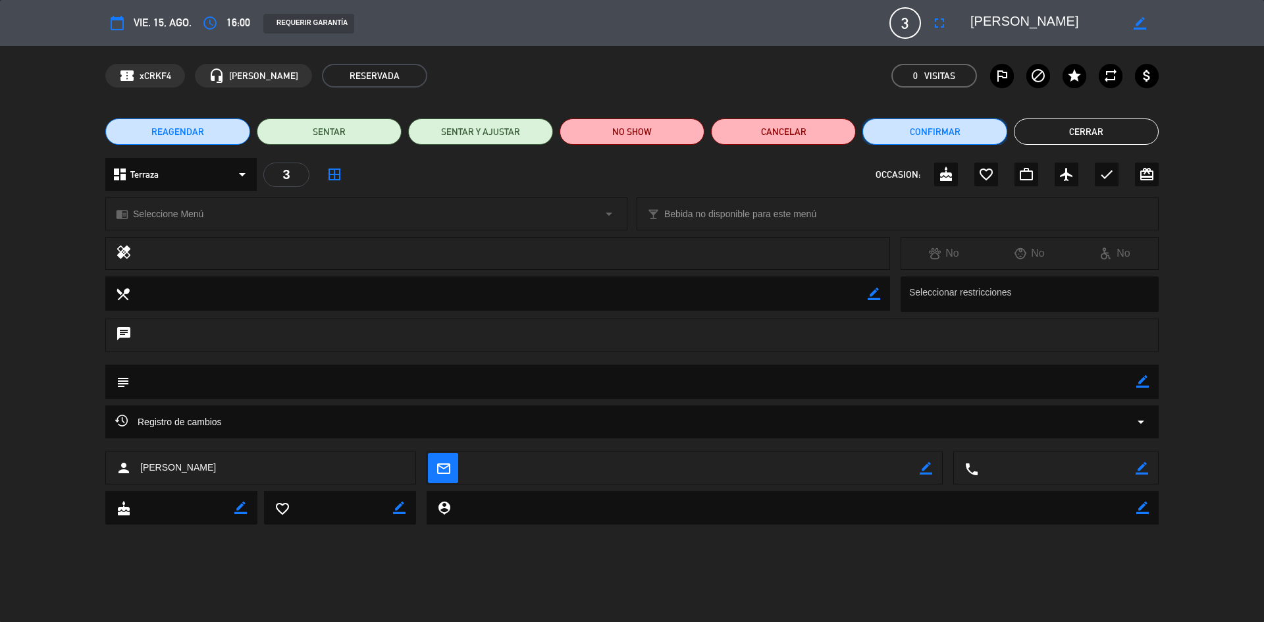
click at [975, 128] on button "Confirmar" at bounding box center [934, 131] width 145 height 26
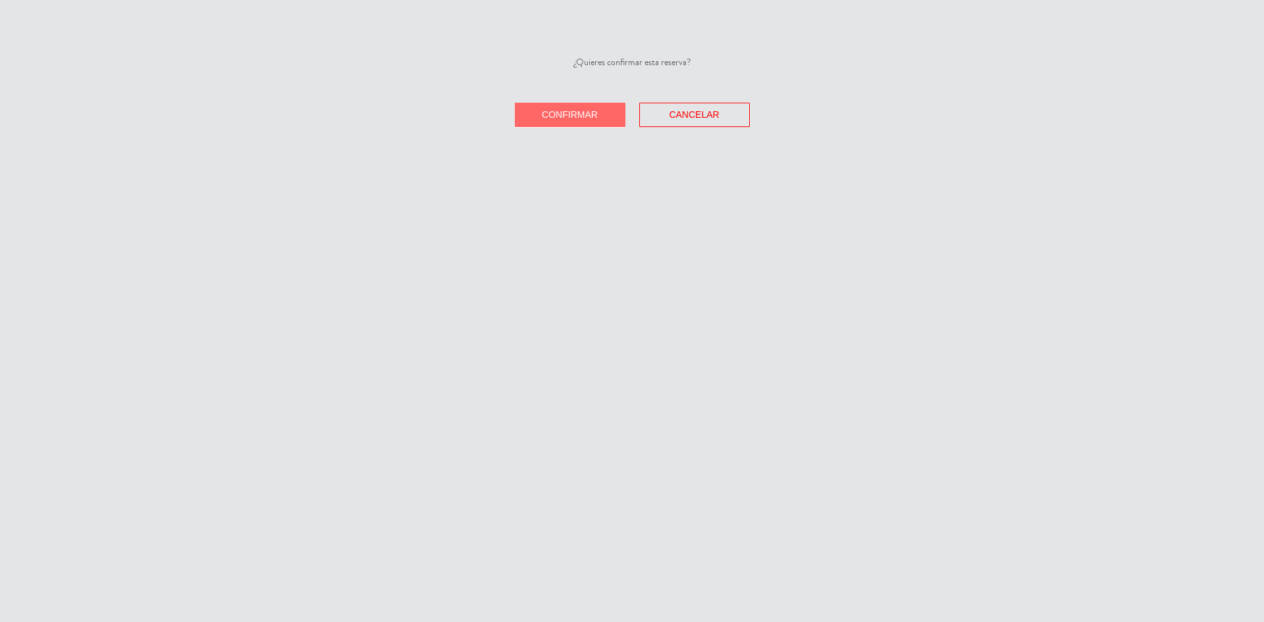
click at [604, 107] on button "Confirmar" at bounding box center [570, 115] width 111 height 24
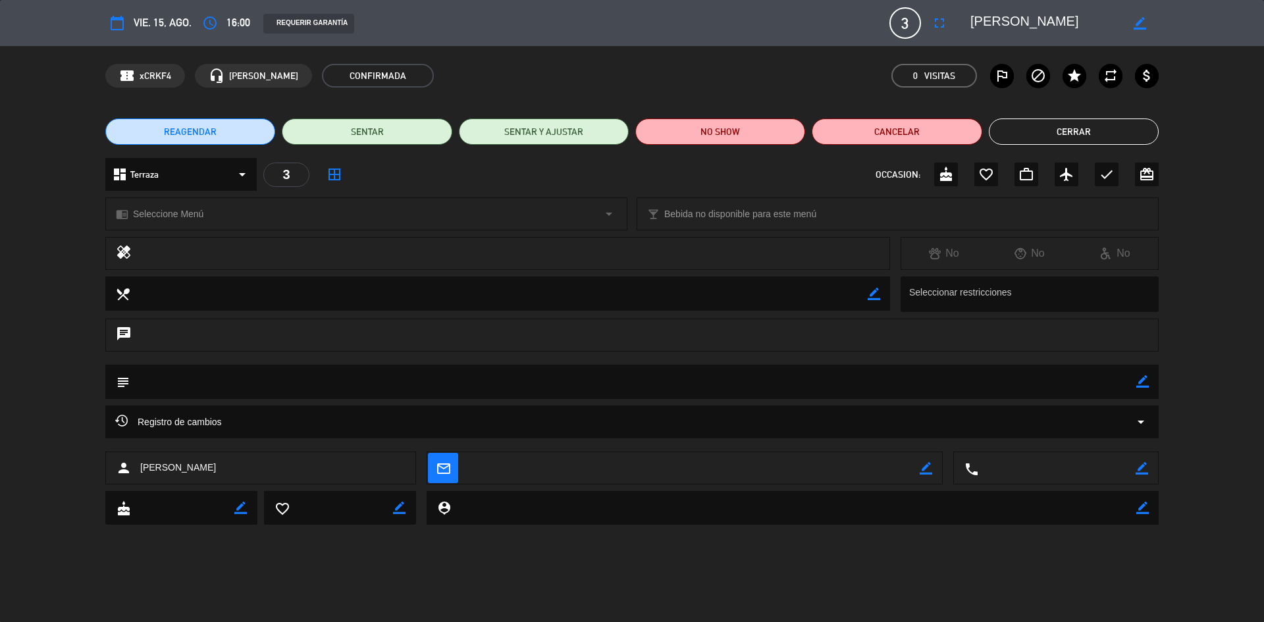
click at [1109, 125] on button "Cerrar" at bounding box center [1074, 131] width 170 height 26
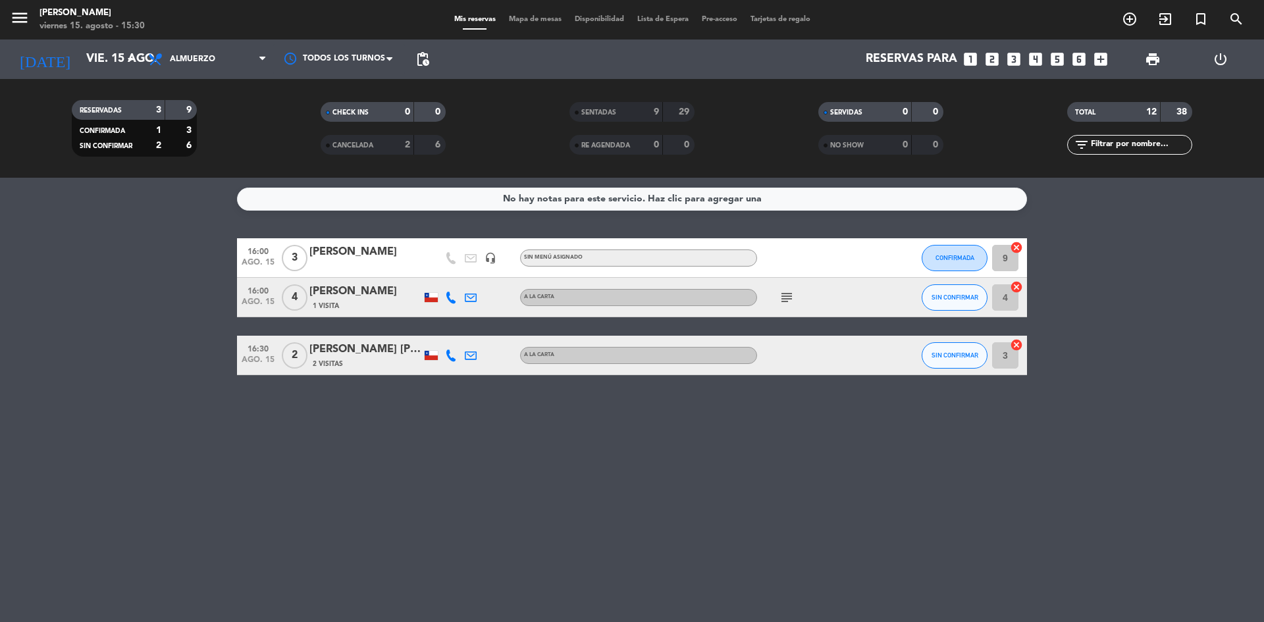
click at [1054, 475] on div "No hay notas para este servicio. Haz clic para agregar una 16:00 ago. 15 3 [PER…" at bounding box center [632, 400] width 1264 height 444
click at [967, 260] on span "CONFIRMADA" at bounding box center [954, 257] width 39 height 7
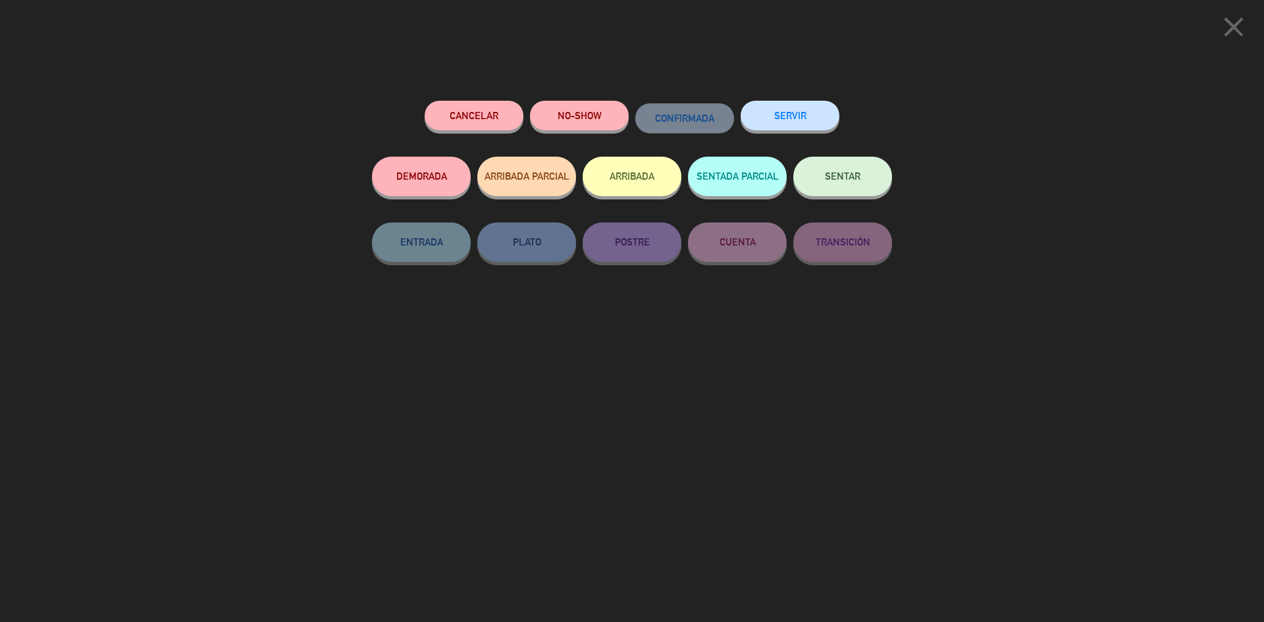
click at [847, 178] on span "SENTAR" at bounding box center [843, 176] width 36 height 11
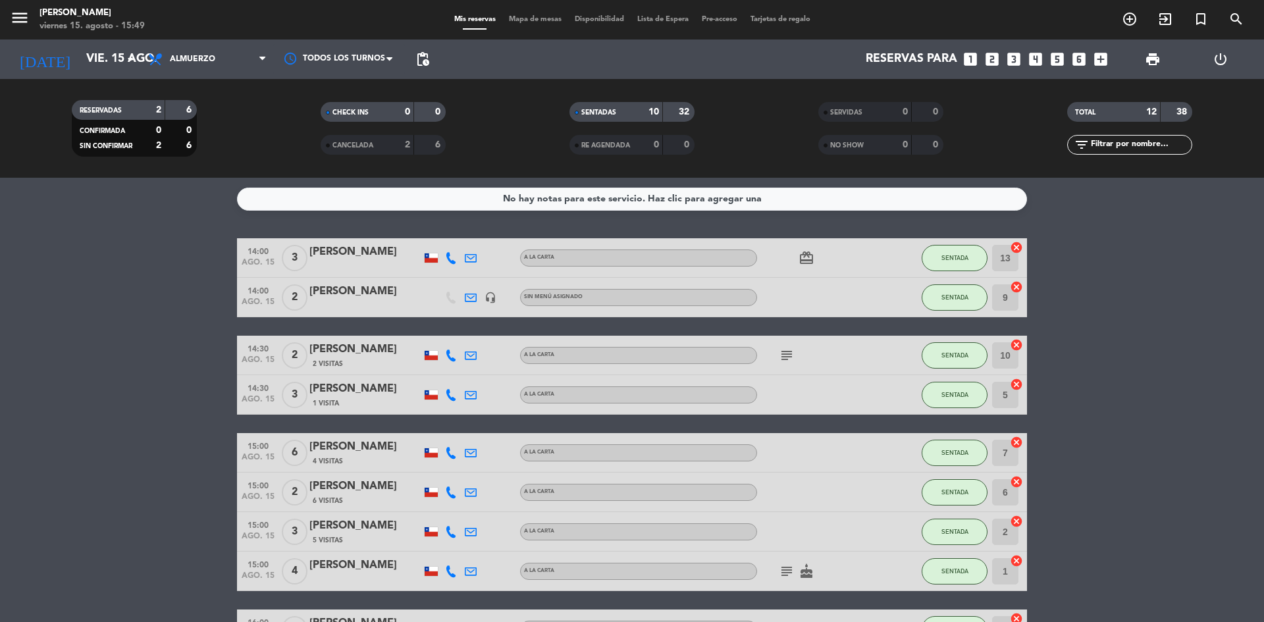
click at [592, 107] on div "SENTADAS" at bounding box center [603, 112] width 61 height 15
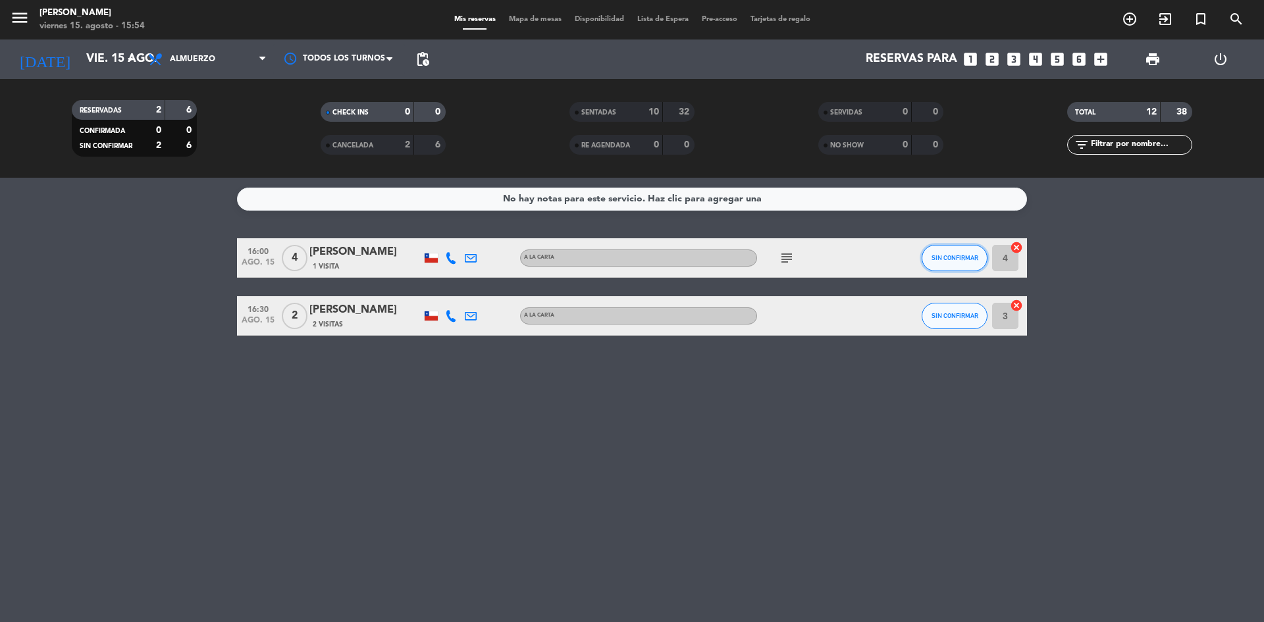
click at [947, 261] on span "SIN CONFIRMAR" at bounding box center [955, 257] width 47 height 7
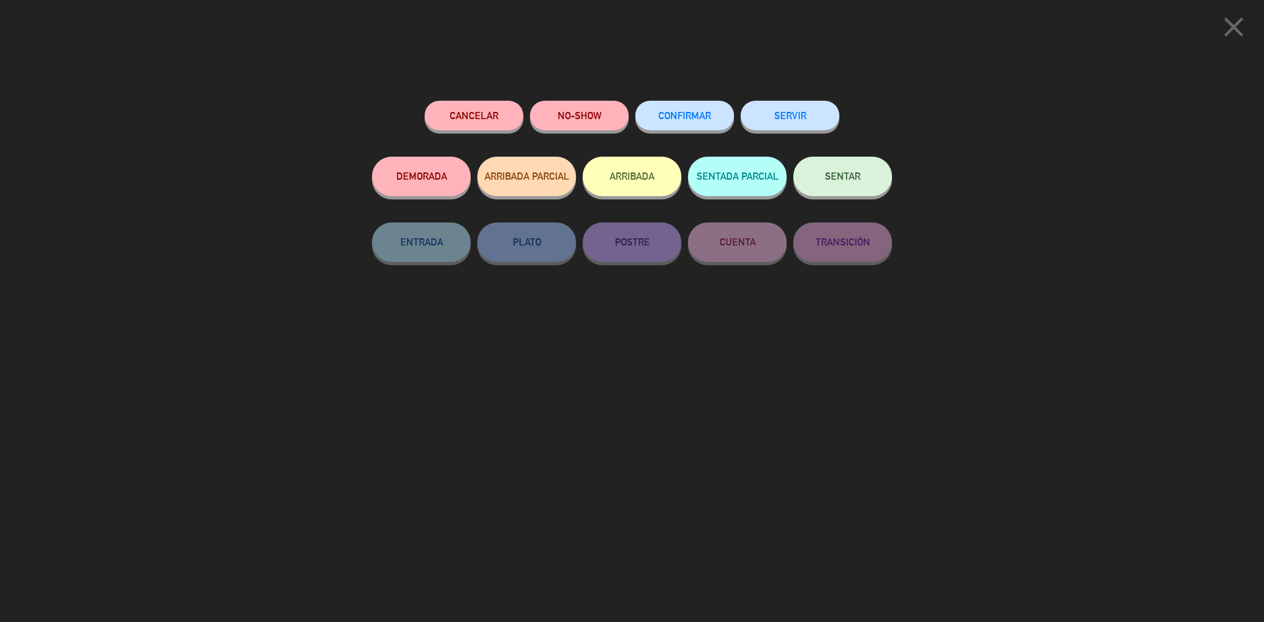
click at [849, 192] on button "SENTAR" at bounding box center [842, 176] width 99 height 39
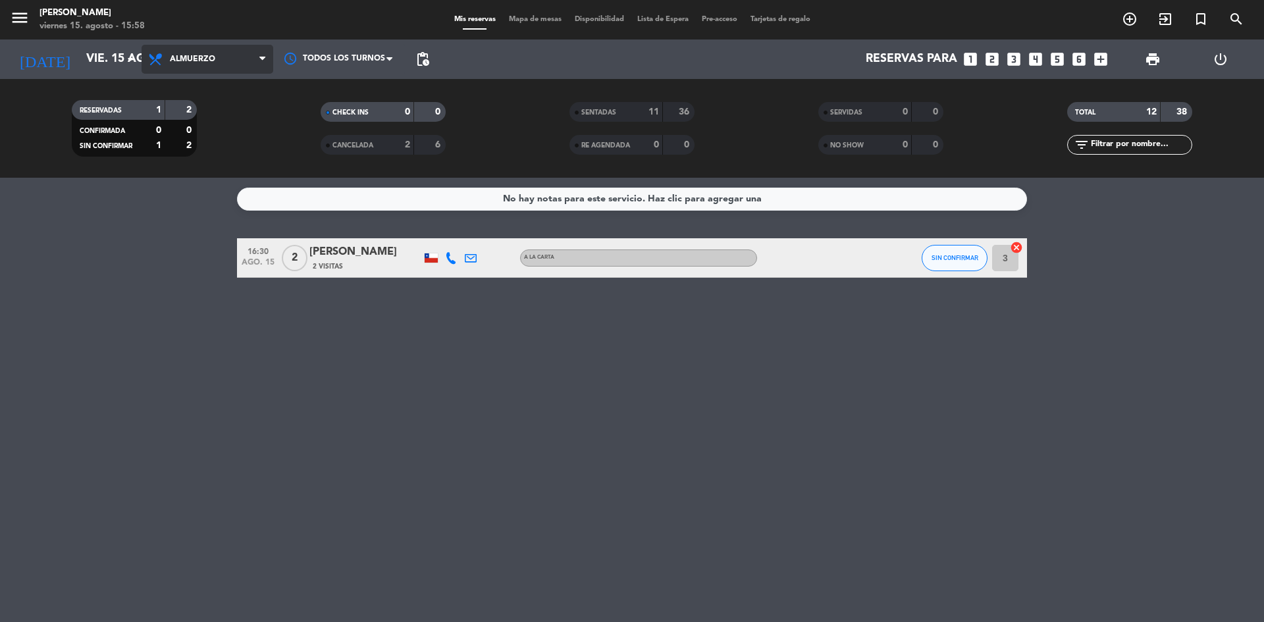
click at [215, 68] on span "Almuerzo" at bounding box center [208, 59] width 132 height 29
click at [219, 141] on div "menu Sumoku Nikkei viernes 15. agosto - 15:58 Mis reservas Mapa de mesas Dispon…" at bounding box center [632, 89] width 1264 height 178
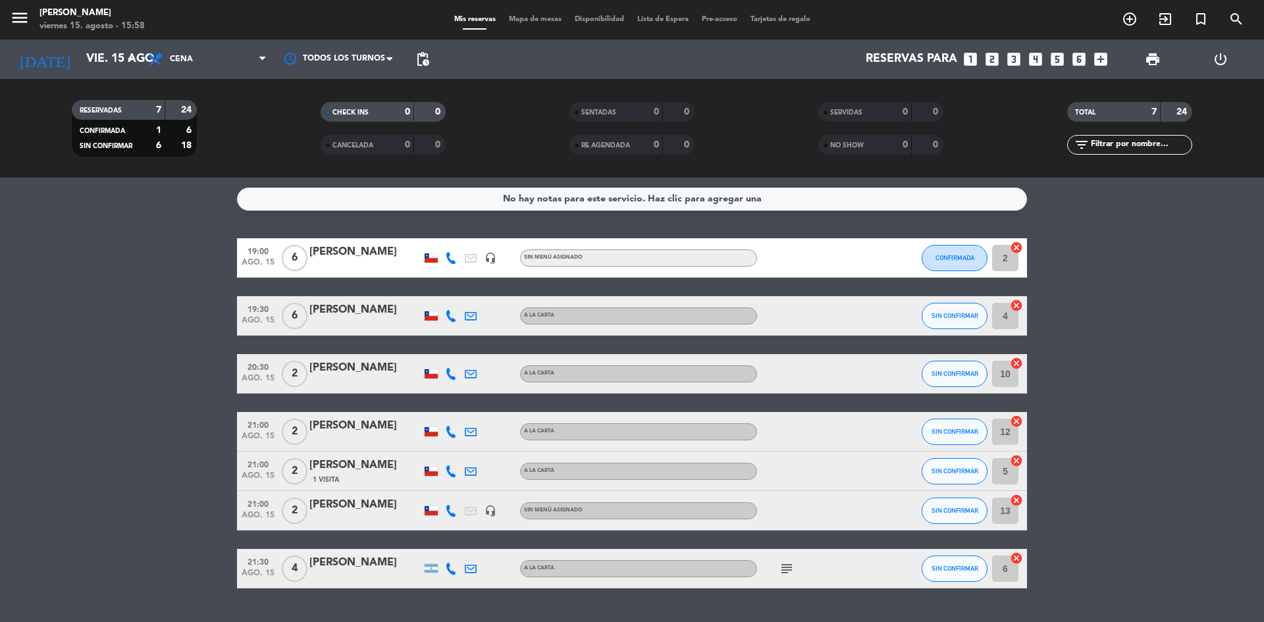
click at [176, 74] on div "Todos los servicios Almuerzo Cena Cena Todos los servicios Almuerzo Cena" at bounding box center [208, 58] width 132 height 39
click at [175, 66] on span "Cena" at bounding box center [208, 59] width 132 height 29
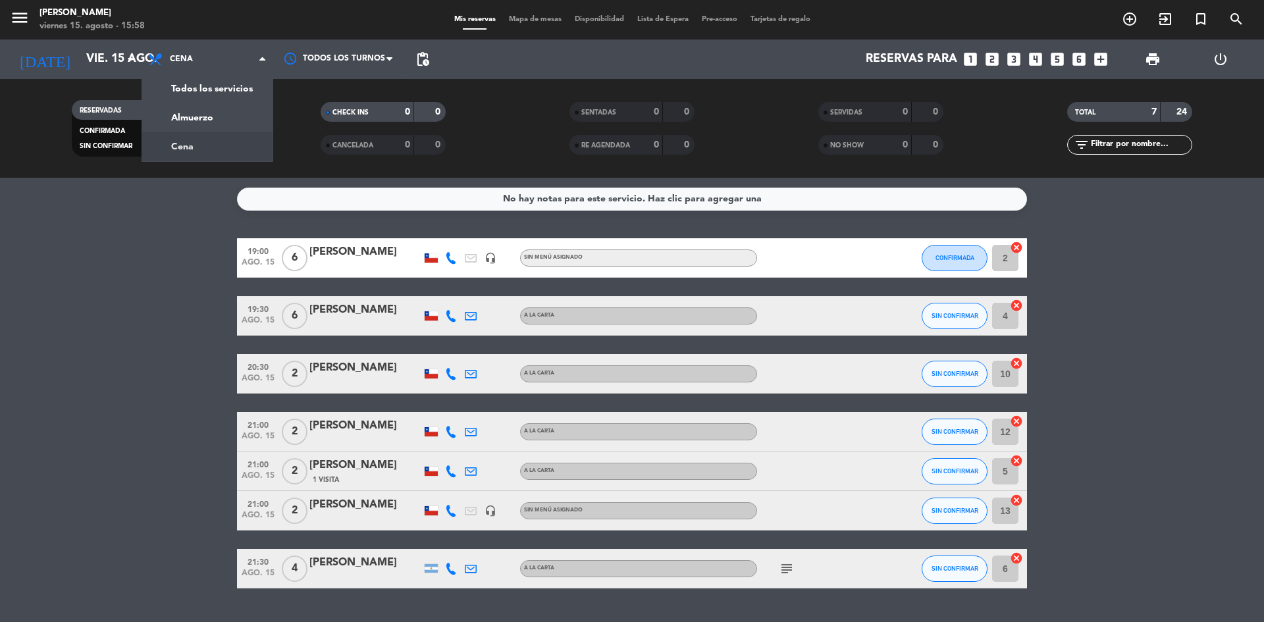
click at [207, 276] on bookings-row "19:00 ago. 15 6 carlos barbosa headset_mic Sin menú asignado CONFIRMADA 2 cance…" at bounding box center [632, 413] width 1264 height 350
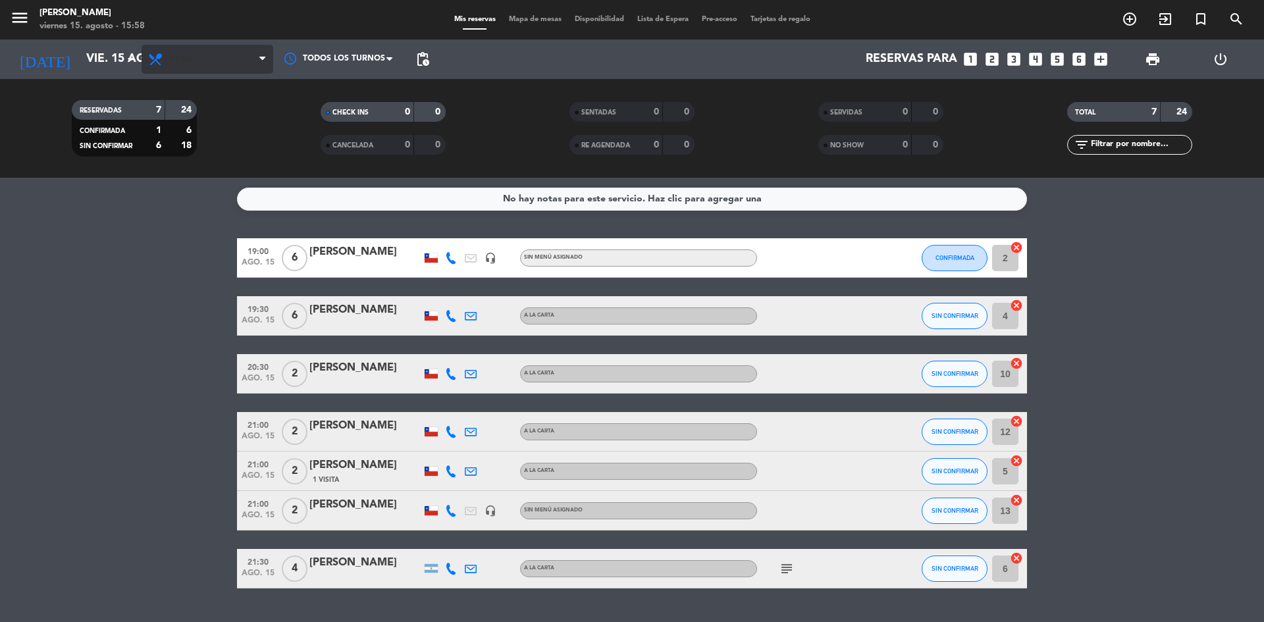
click at [199, 72] on span "Cena" at bounding box center [208, 59] width 132 height 29
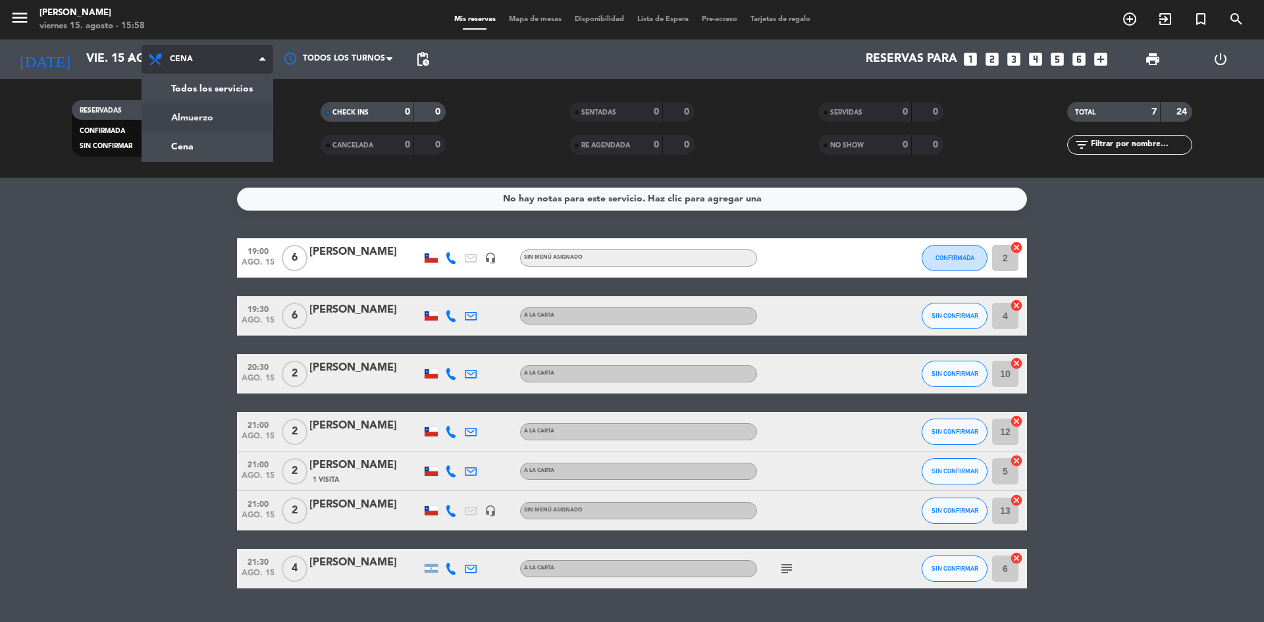
click at [228, 123] on div "menu Sumoku Nikkei viernes 15. agosto - 15:58 Mis reservas Mapa de mesas Dispon…" at bounding box center [632, 89] width 1264 height 178
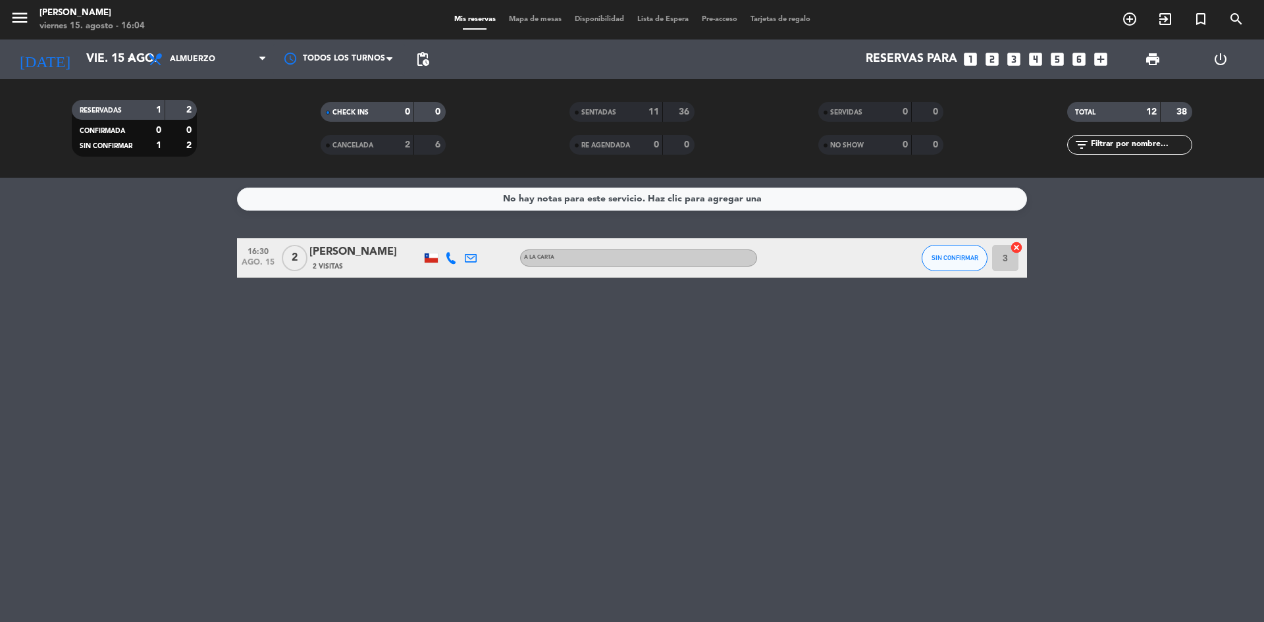
click at [153, 110] on div "1" at bounding box center [149, 110] width 26 height 15
drag, startPoint x: 225, startPoint y: 68, endPoint x: 235, endPoint y: 79, distance: 14.9
click at [224, 68] on span "Almuerzo" at bounding box center [208, 59] width 132 height 29
click at [226, 136] on div "menu Sumoku Nikkei viernes 15. agosto - 16:04 Mis reservas Mapa de mesas Dispon…" at bounding box center [632, 89] width 1264 height 178
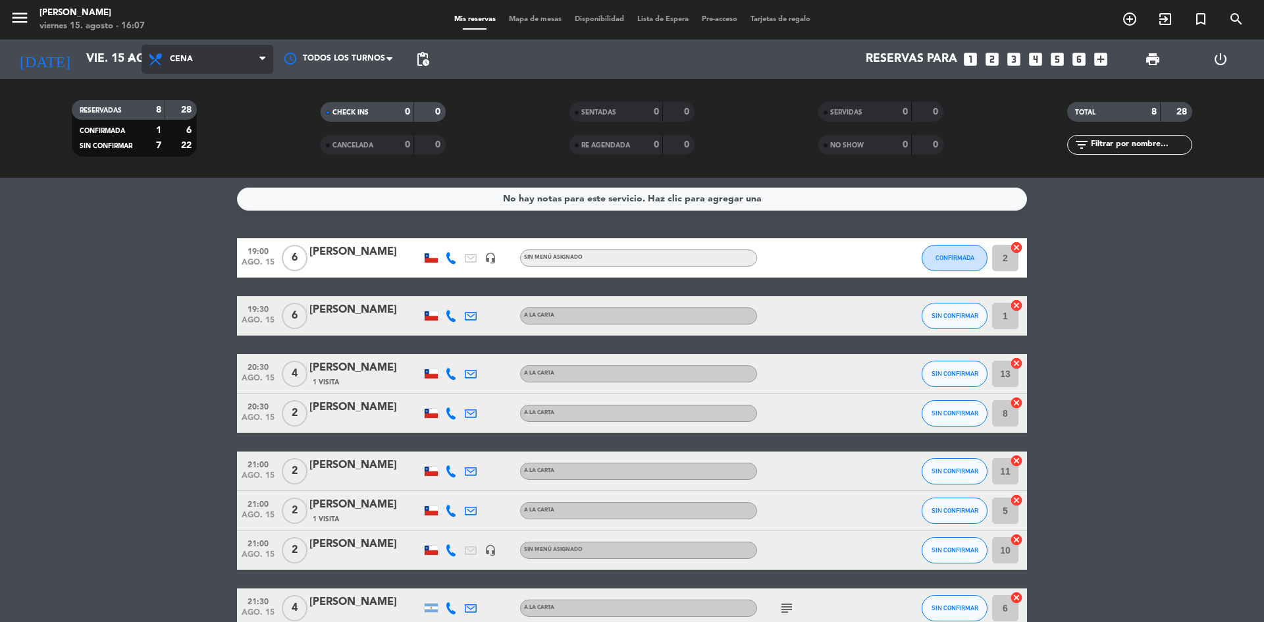
click at [192, 46] on span "Cena" at bounding box center [208, 59] width 132 height 29
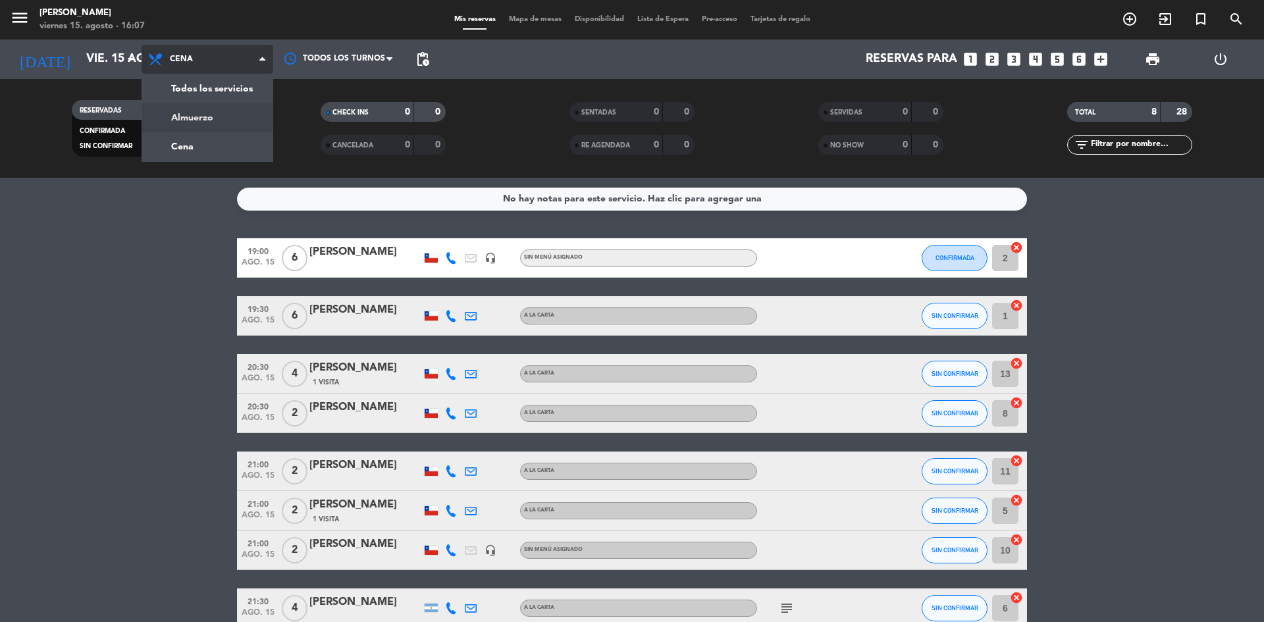
click at [205, 114] on div "menu Sumoku Nikkei viernes 15. agosto - 16:07 Mis reservas Mapa de mesas Dispon…" at bounding box center [632, 89] width 1264 height 178
